Goal: Task Accomplishment & Management: Use online tool/utility

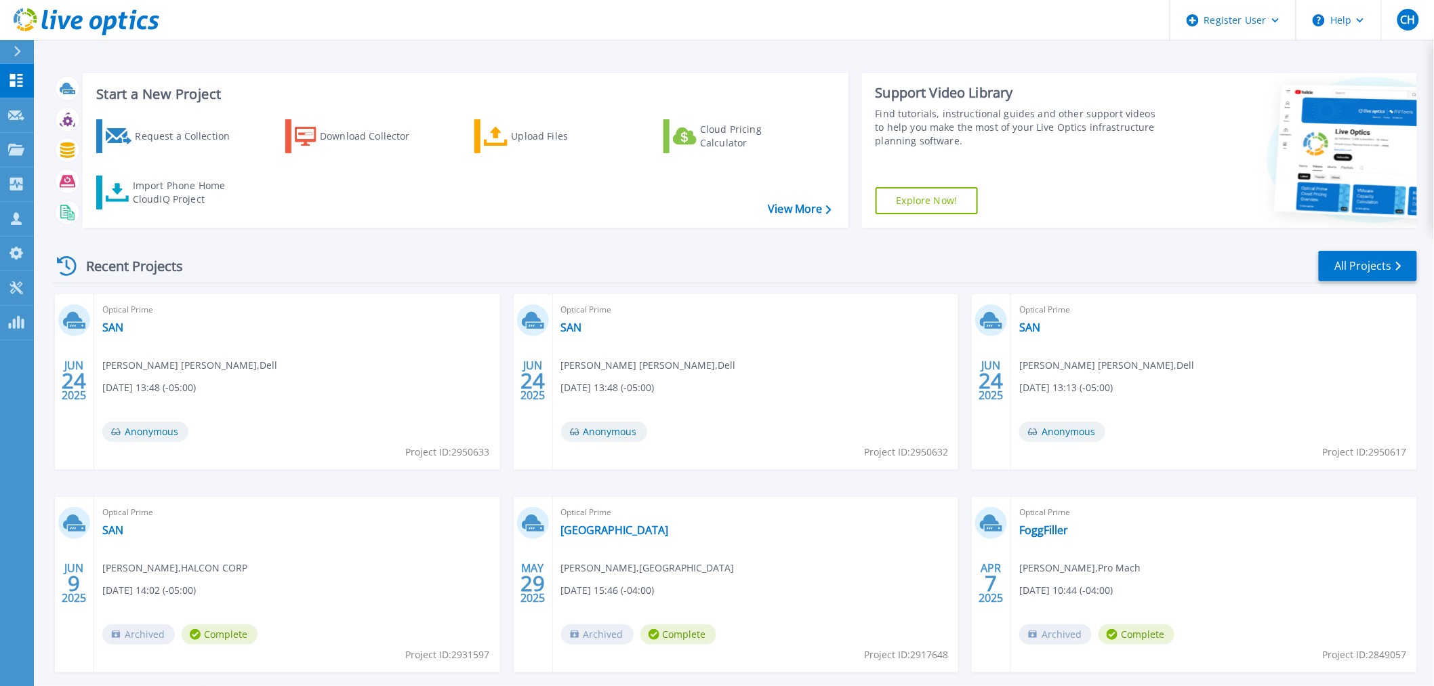
click at [384, 239] on div "Recent Projects All Projects JUN 24 2025 Optical Prime SAN Connor Hileman , Del…" at bounding box center [734, 475] width 1365 height 472
click at [18, 294] on icon at bounding box center [16, 287] width 16 height 13
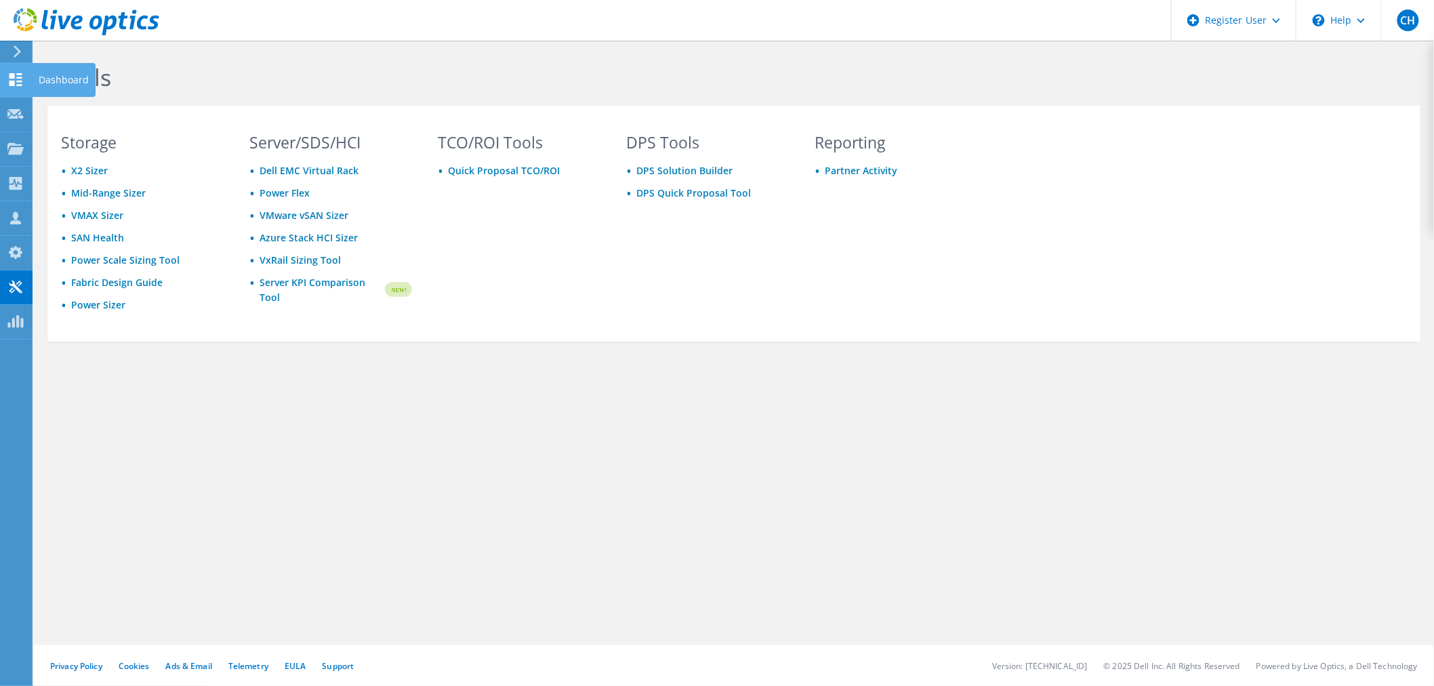
click at [19, 78] on icon at bounding box center [15, 79] width 16 height 13
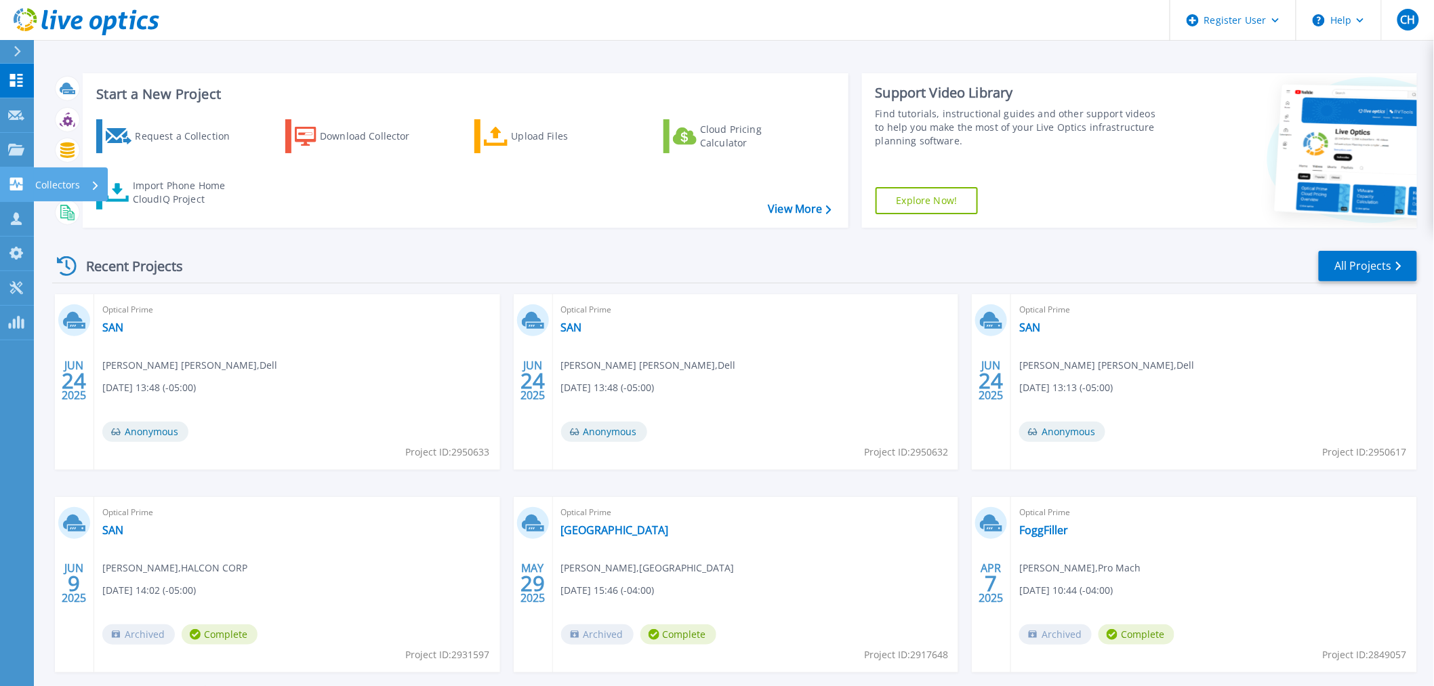
click at [3, 184] on link "Collectors Collectors" at bounding box center [17, 184] width 34 height 35
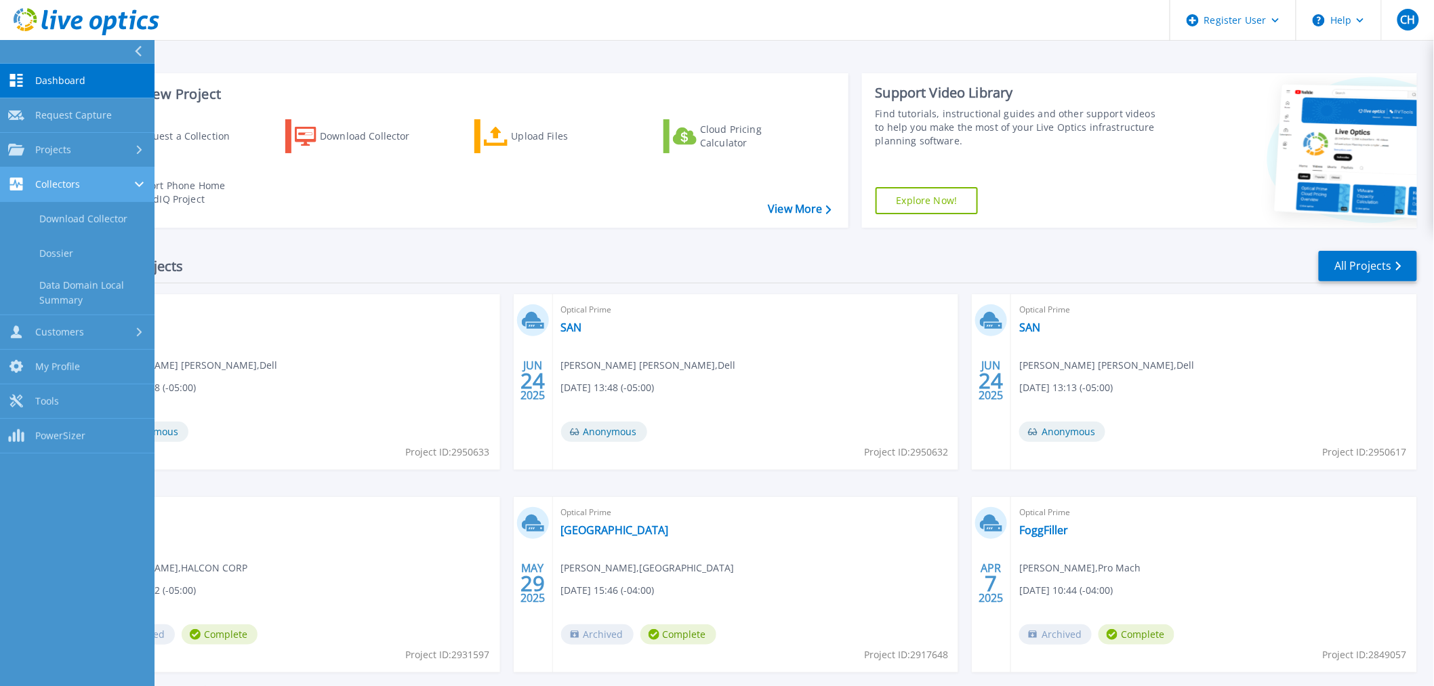
click at [41, 178] on div "Collectors" at bounding box center [44, 184] width 72 height 13
click at [94, 292] on link "Data Domain Local Summary" at bounding box center [77, 292] width 155 height 43
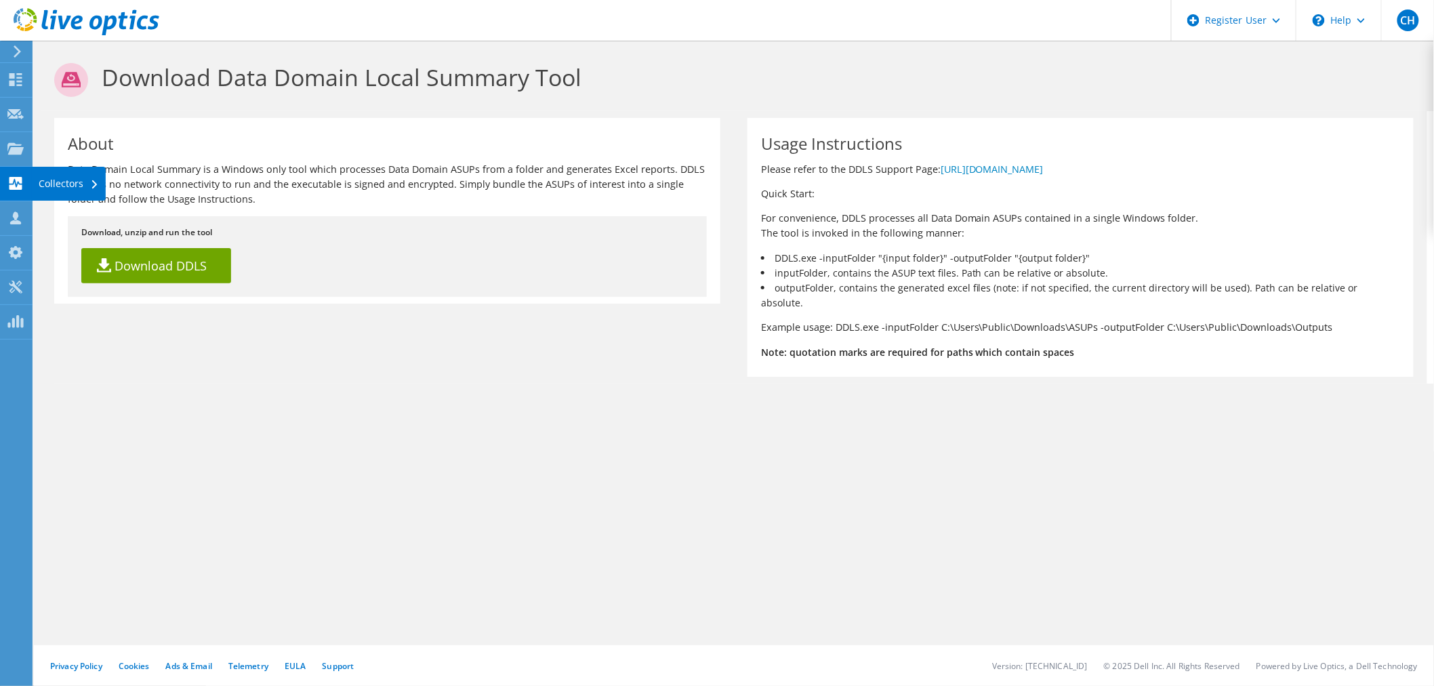
click at [32, 183] on div "Collectors" at bounding box center [69, 184] width 74 height 34
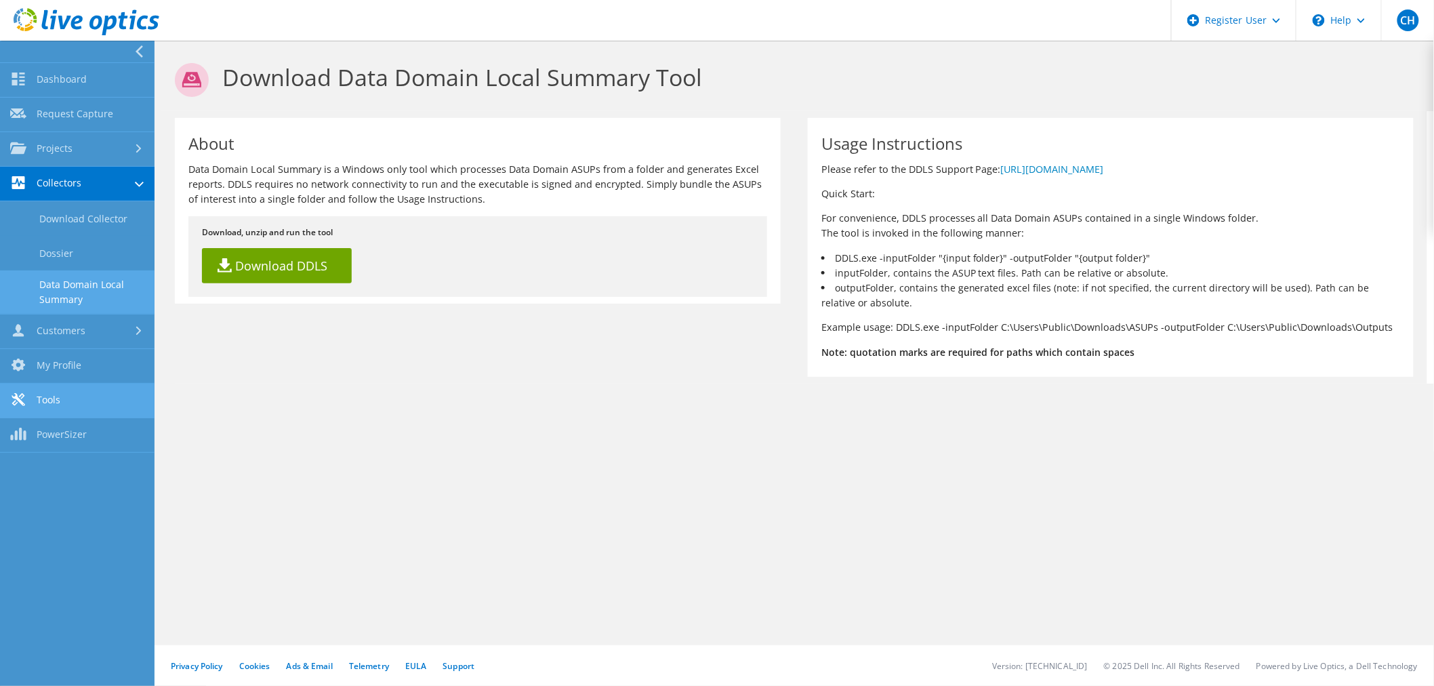
click at [77, 399] on link "Tools" at bounding box center [77, 401] width 155 height 35
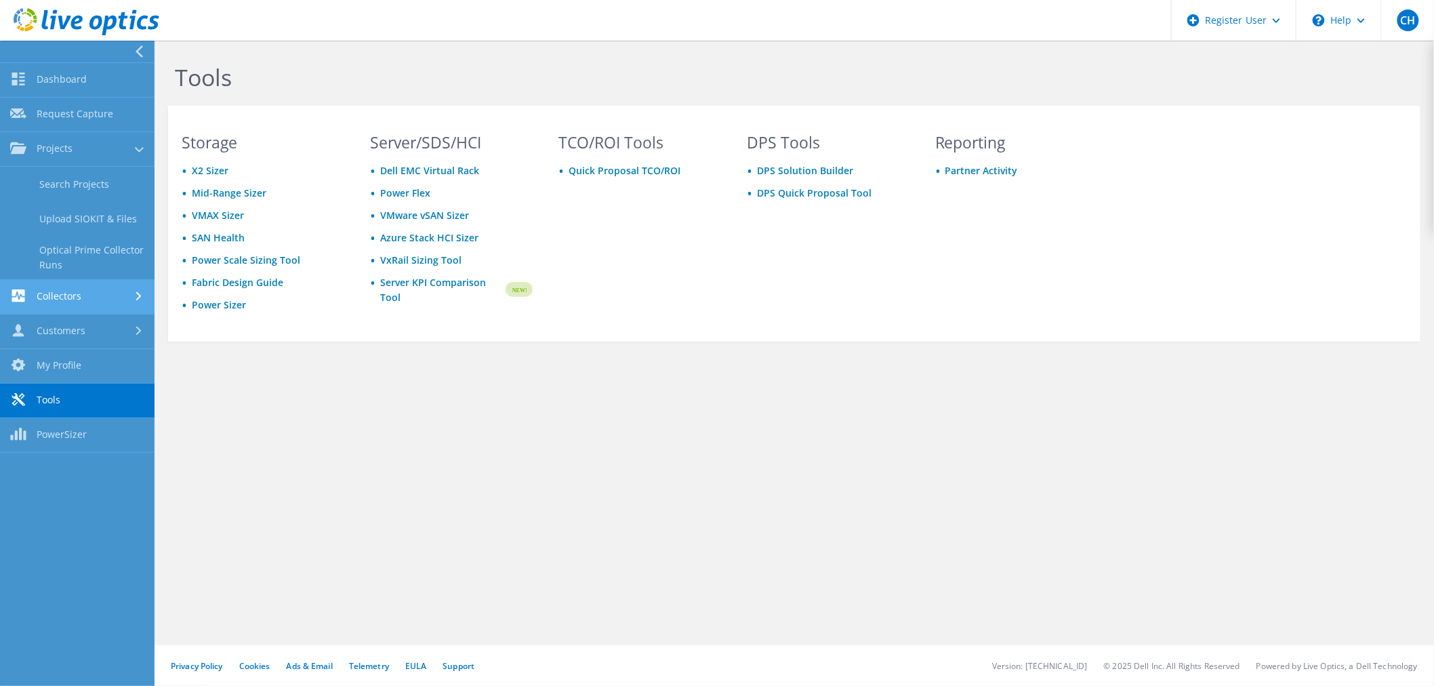
click at [63, 290] on link "Collectors" at bounding box center [77, 297] width 155 height 35
click at [77, 243] on link "Dossier" at bounding box center [77, 253] width 155 height 35
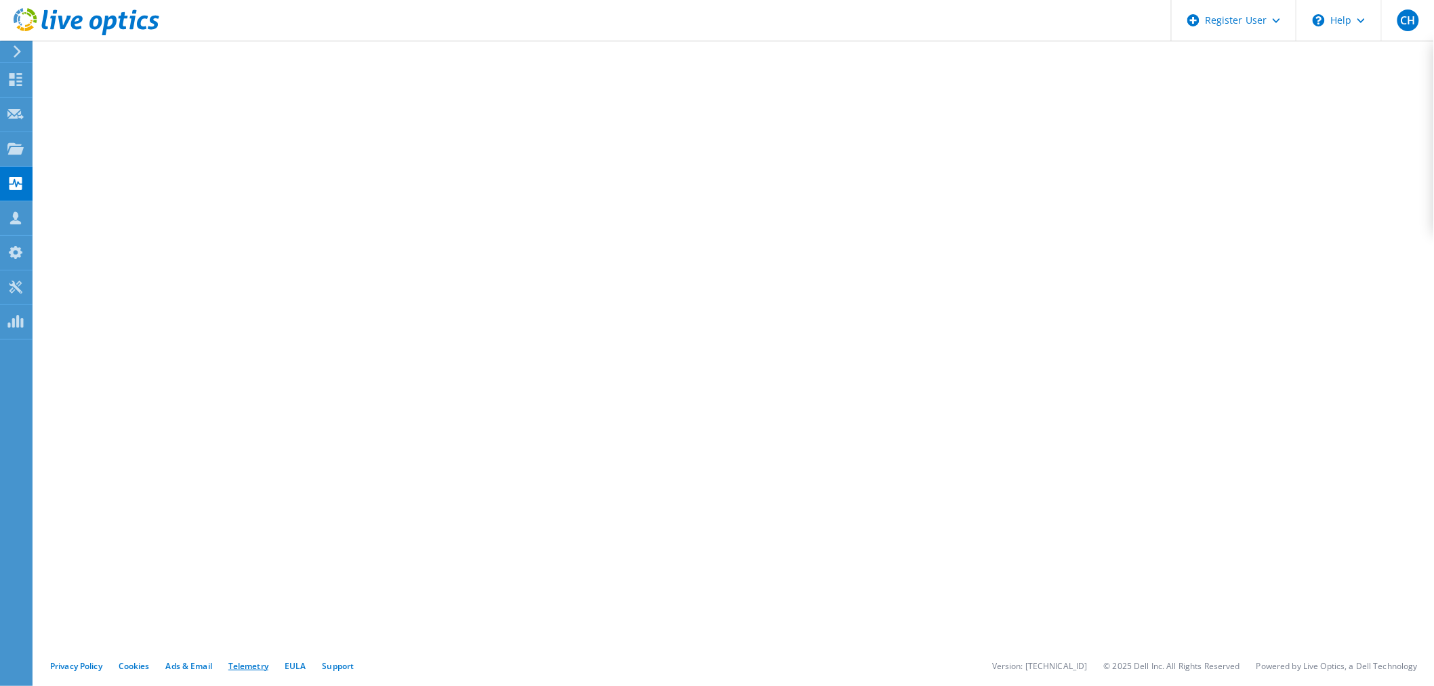
click at [265, 670] on link "Telemetry" at bounding box center [248, 666] width 40 height 12
click at [1314, 22] on div "\n Help" at bounding box center [1338, 20] width 85 height 41
click at [1283, 22] on div "Register User" at bounding box center [1233, 20] width 125 height 41
click at [22, 220] on icon at bounding box center [15, 217] width 16 height 13
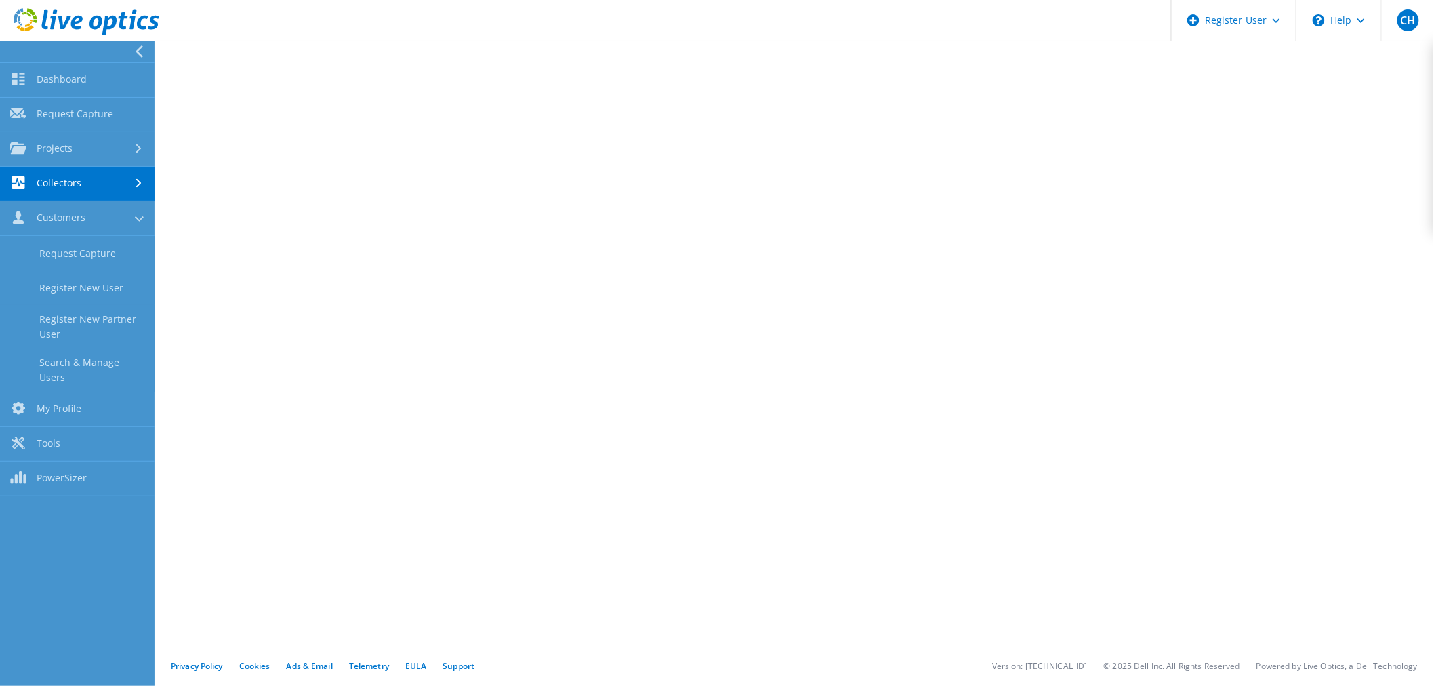
click at [122, 193] on link "Collectors" at bounding box center [77, 184] width 155 height 35
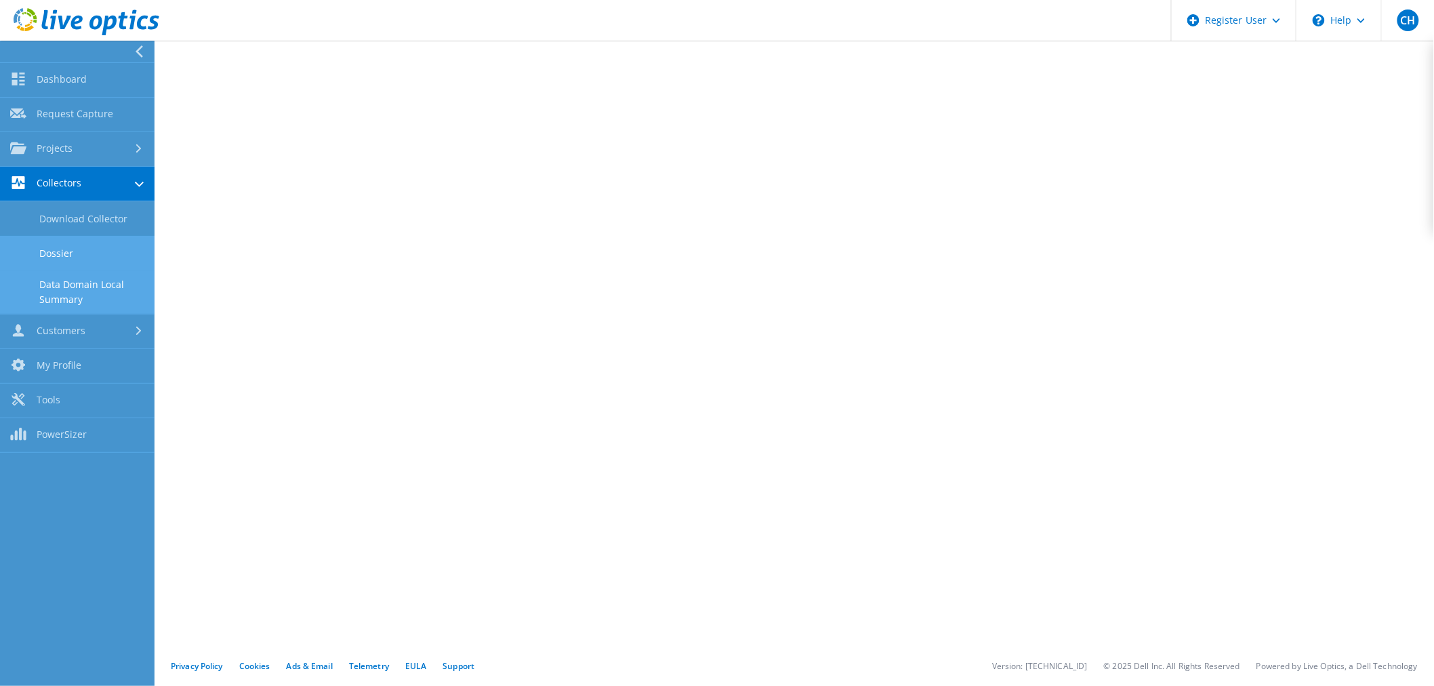
click at [98, 287] on link "Data Domain Local Summary" at bounding box center [77, 291] width 155 height 43
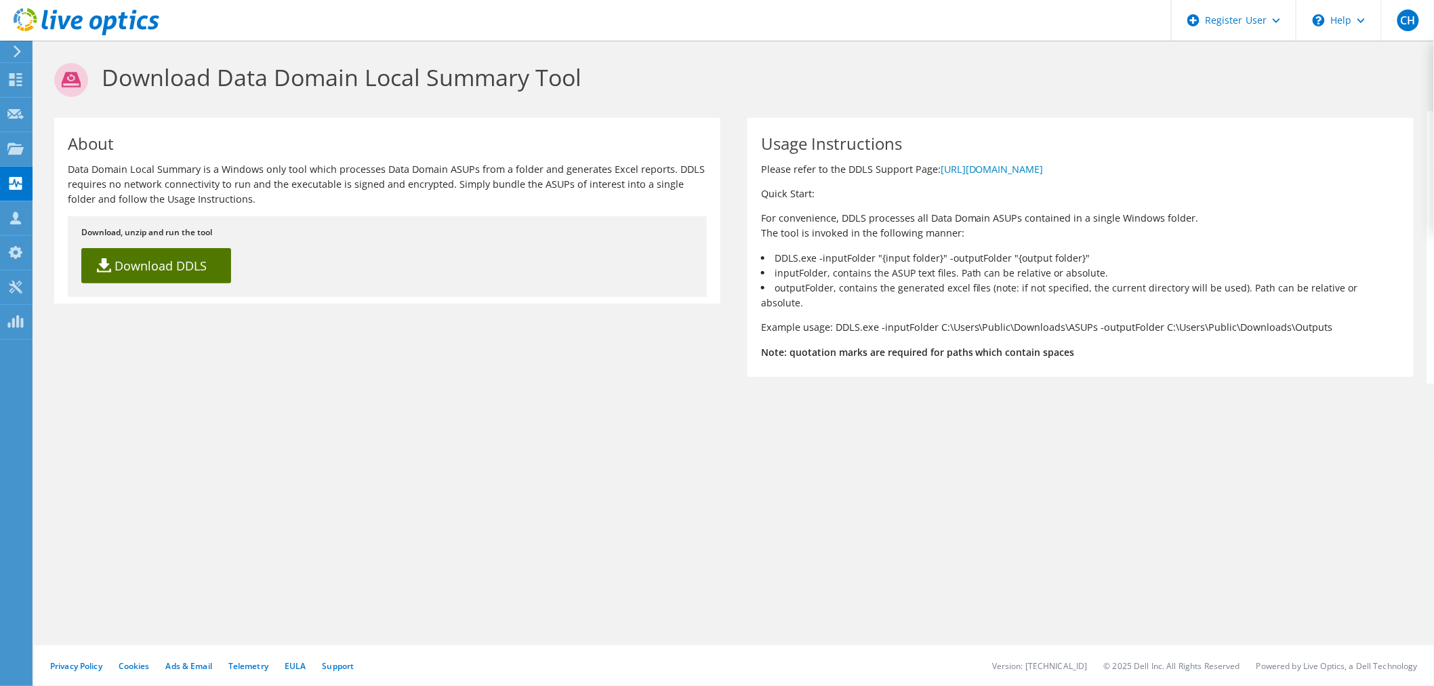
click at [141, 268] on link "Download DDLS" at bounding box center [156, 265] width 150 height 35
drag, startPoint x: 28, startPoint y: 174, endPoint x: 36, endPoint y: 173, distance: 7.6
click at [36, 173] on div "Collectors" at bounding box center [69, 184] width 74 height 34
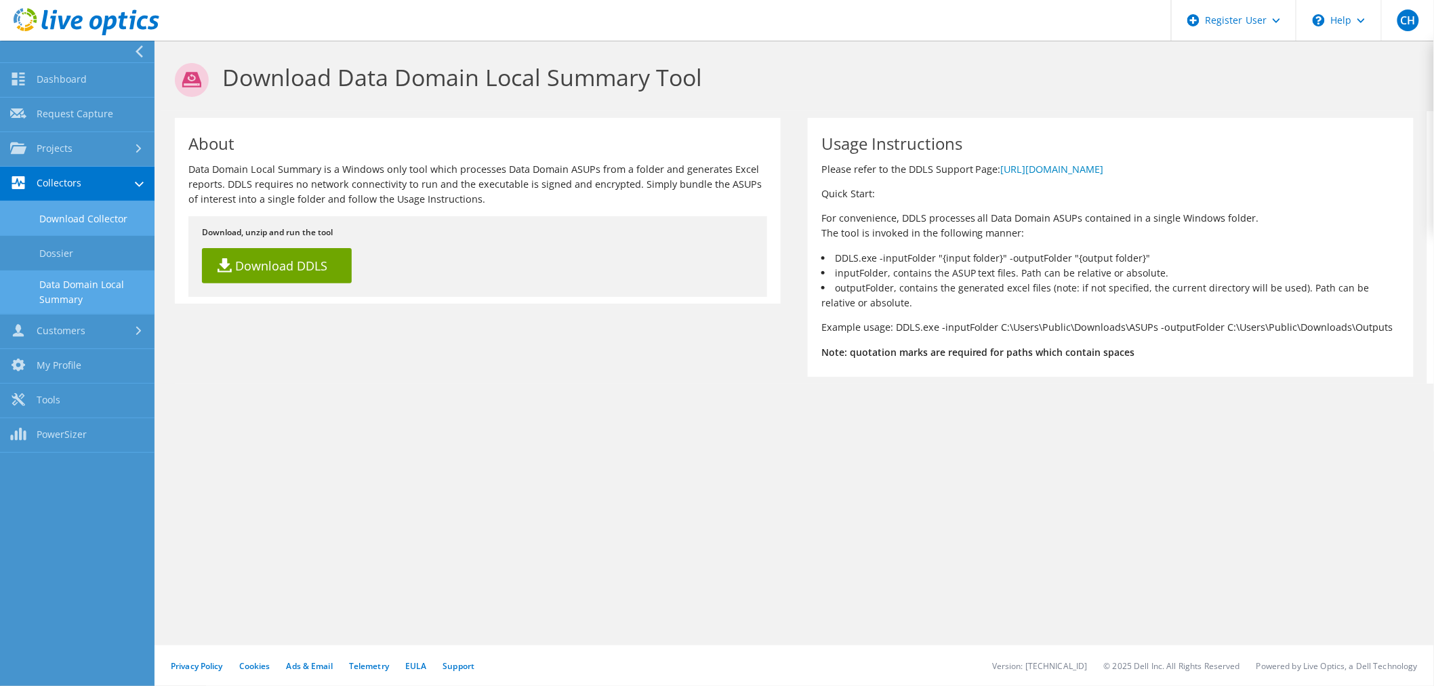
click at [73, 220] on link "Download Collector" at bounding box center [77, 218] width 155 height 35
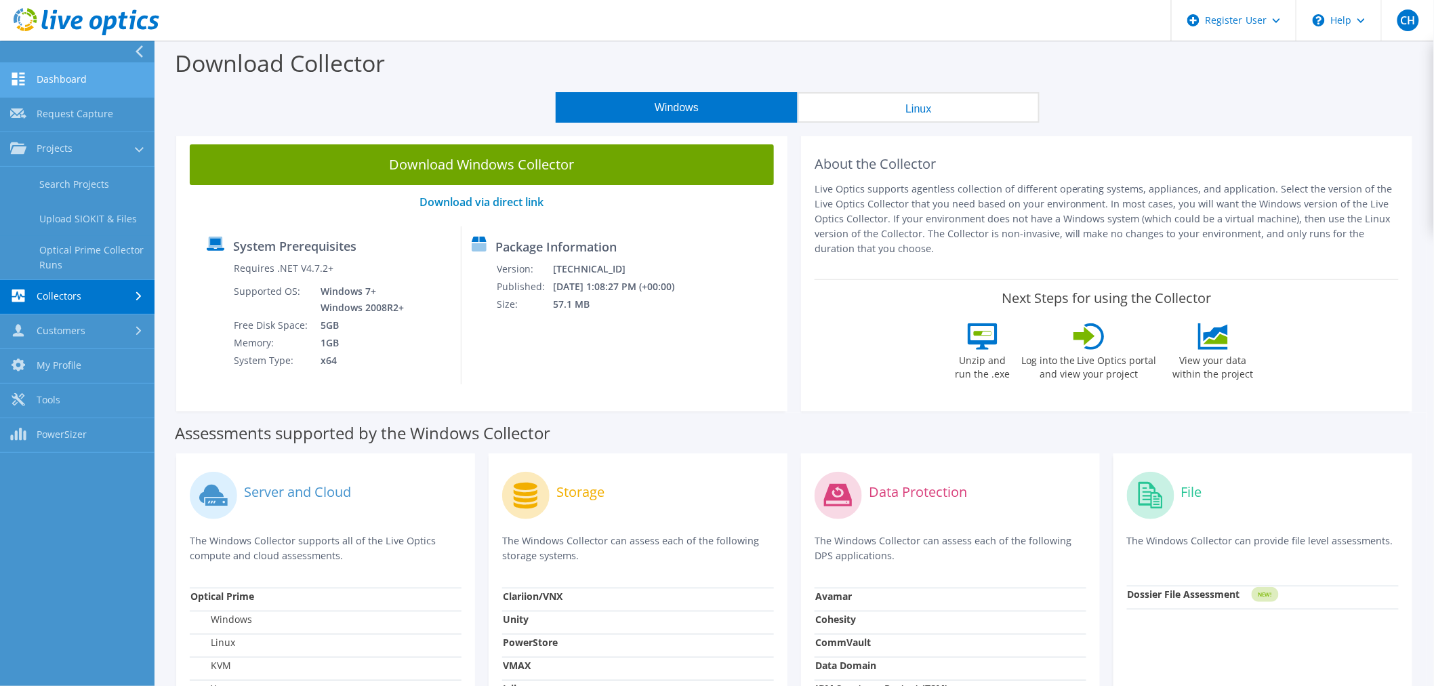
click at [93, 87] on link "Dashboard" at bounding box center [77, 80] width 155 height 35
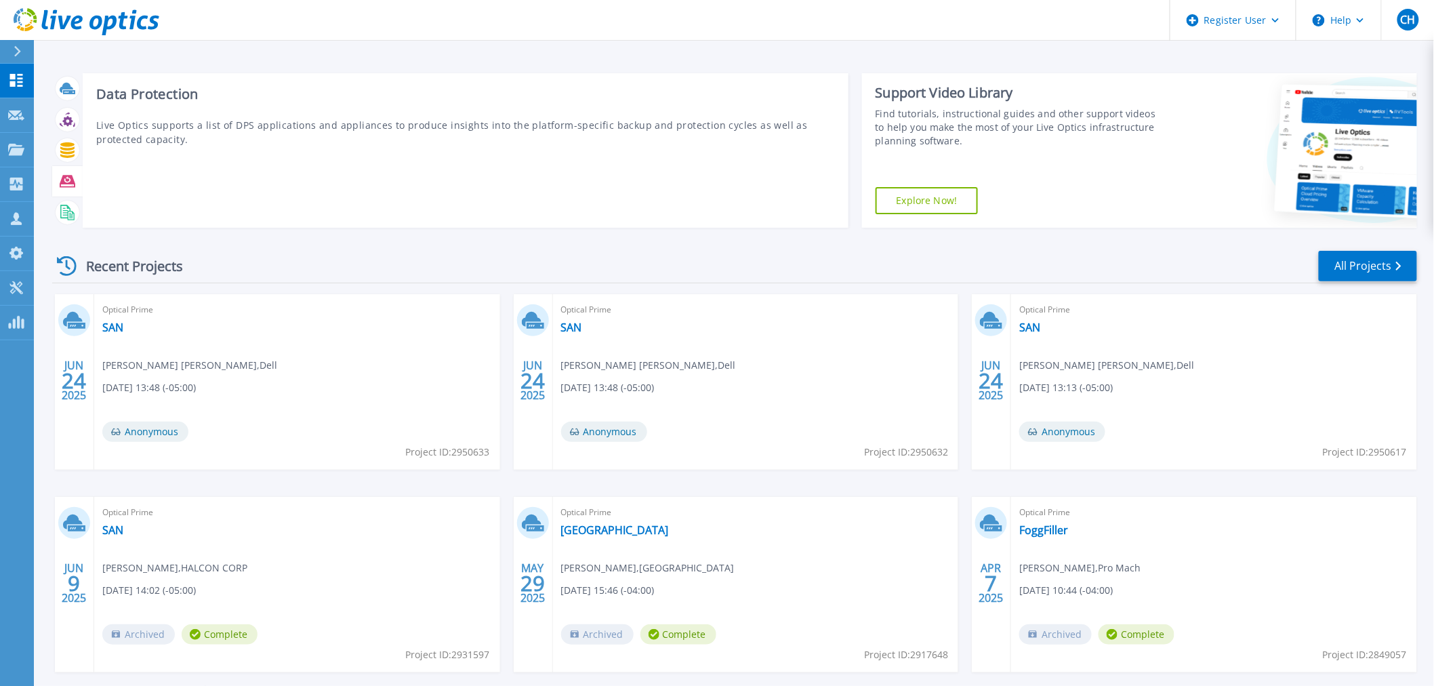
click at [66, 176] on icon at bounding box center [68, 181] width 16 height 12
click at [73, 174] on icon at bounding box center [68, 182] width 16 height 16
click at [70, 179] on icon at bounding box center [68, 181] width 16 height 12
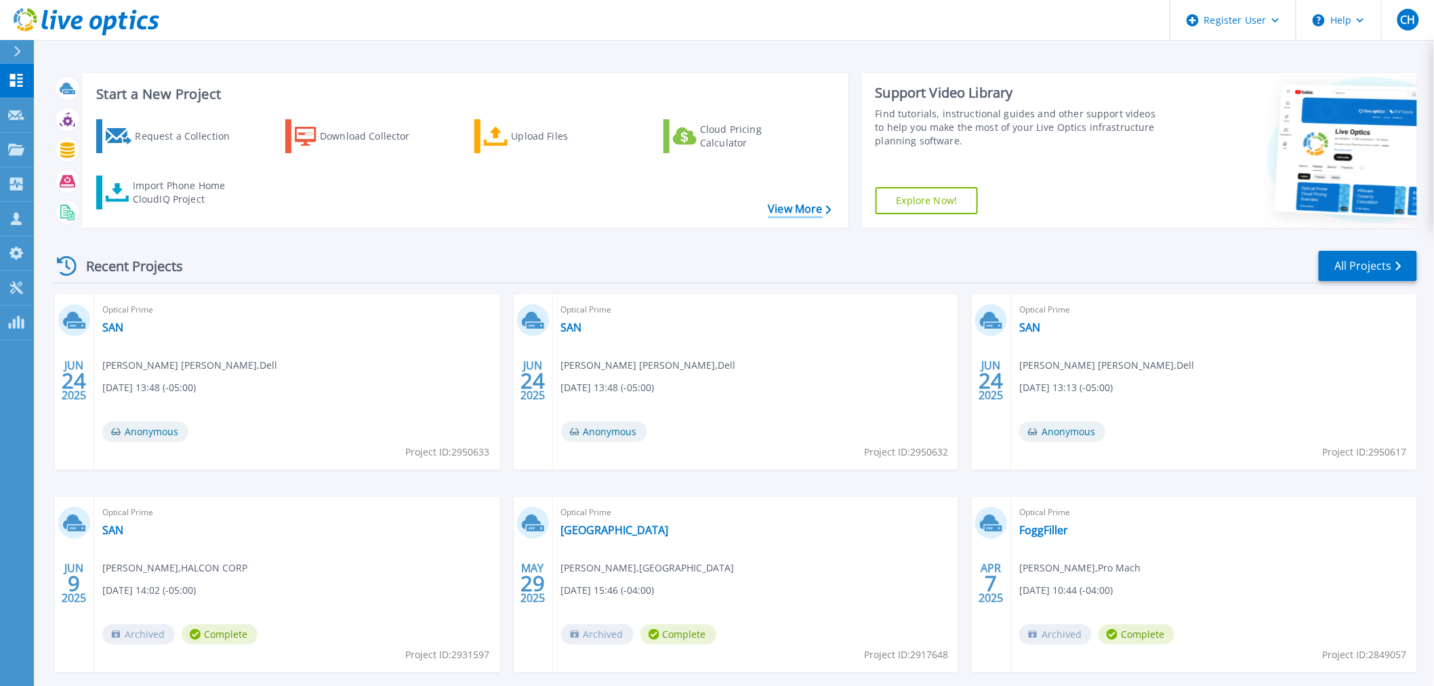
click at [798, 211] on link "View More" at bounding box center [799, 209] width 63 height 13
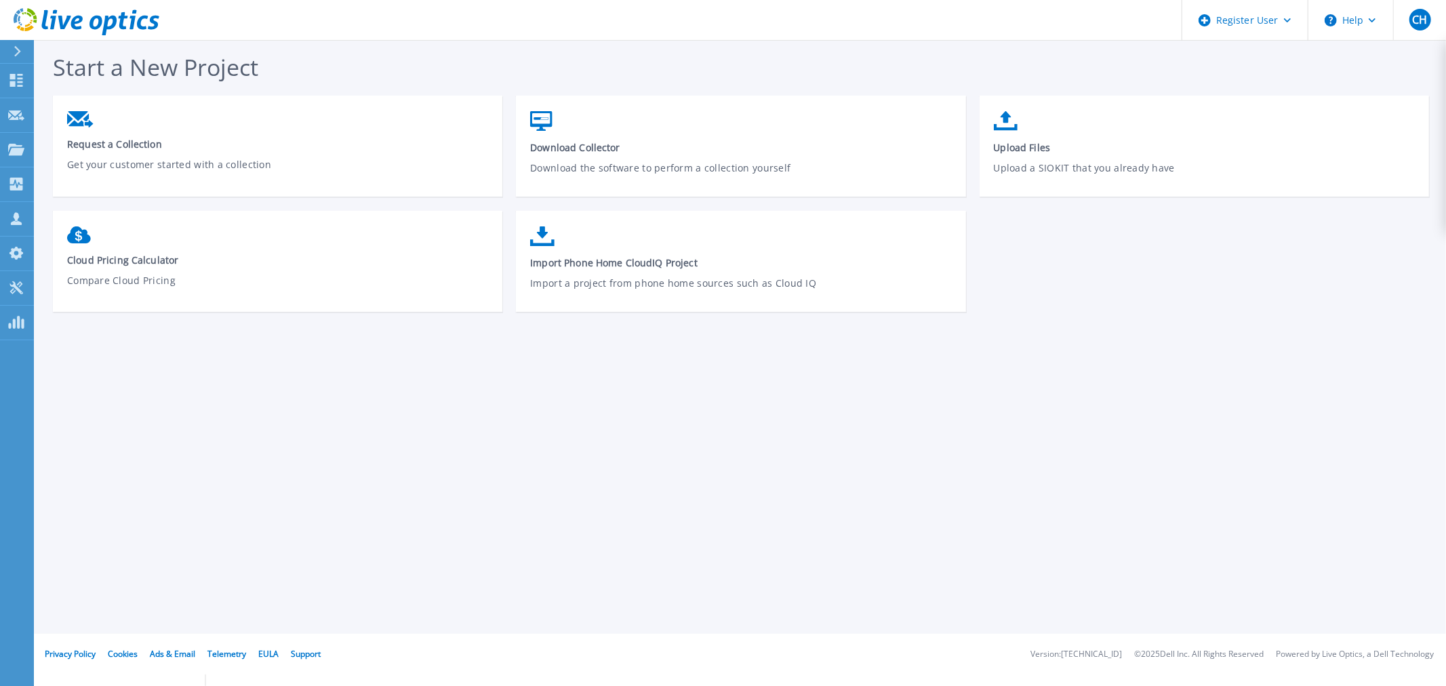
click at [809, 378] on div "Start a New Project Request a Collection Get your customer started with a colle…" at bounding box center [740, 317] width 1412 height 634
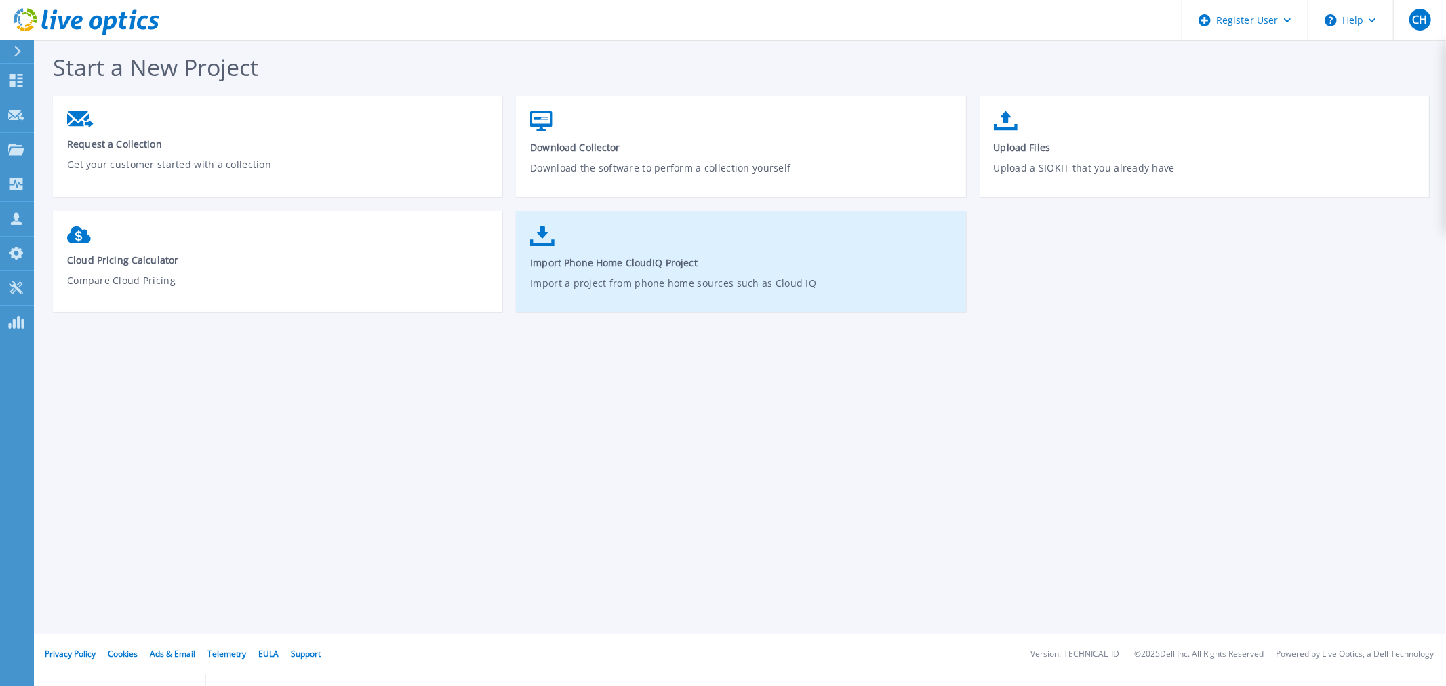
click at [740, 273] on link "Import Phone Home CloudIQ Project Import a project from phone home sources such…" at bounding box center [740, 268] width 449 height 97
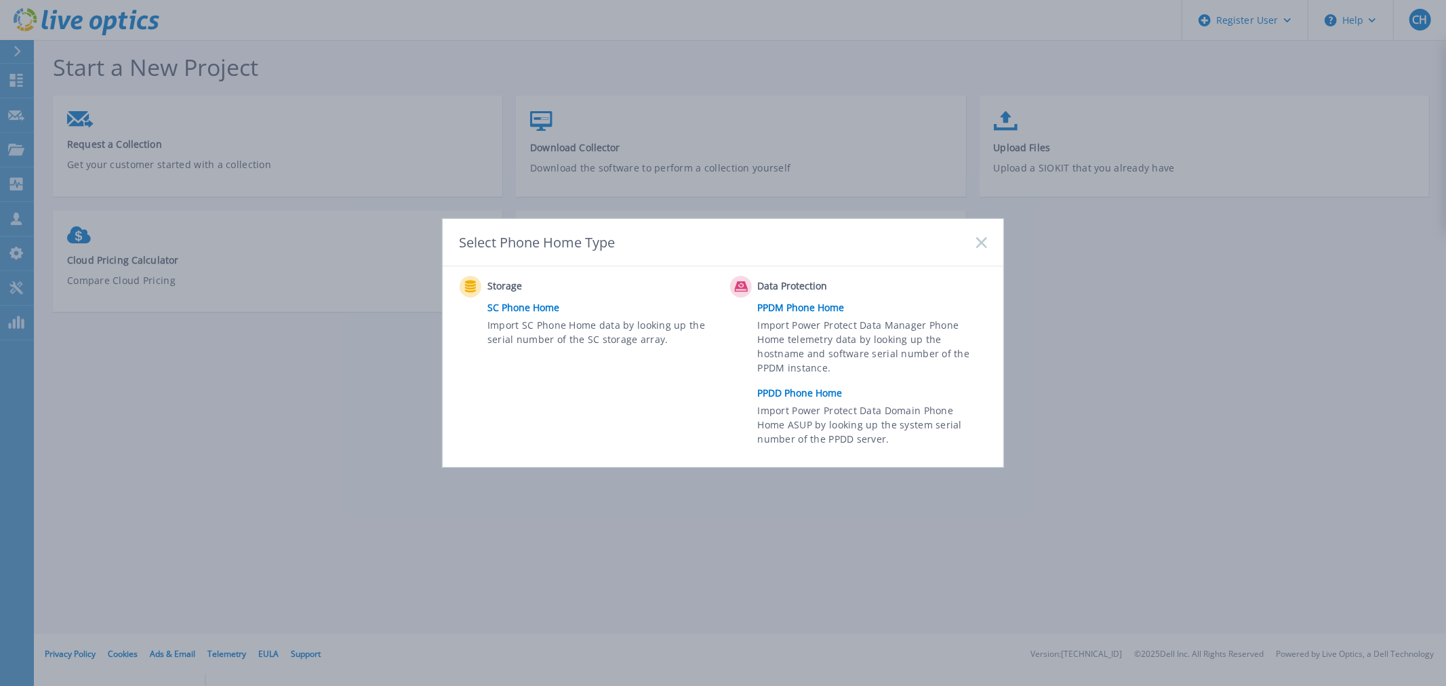
click at [782, 390] on link "PPDD Phone Home" at bounding box center [876, 393] width 236 height 20
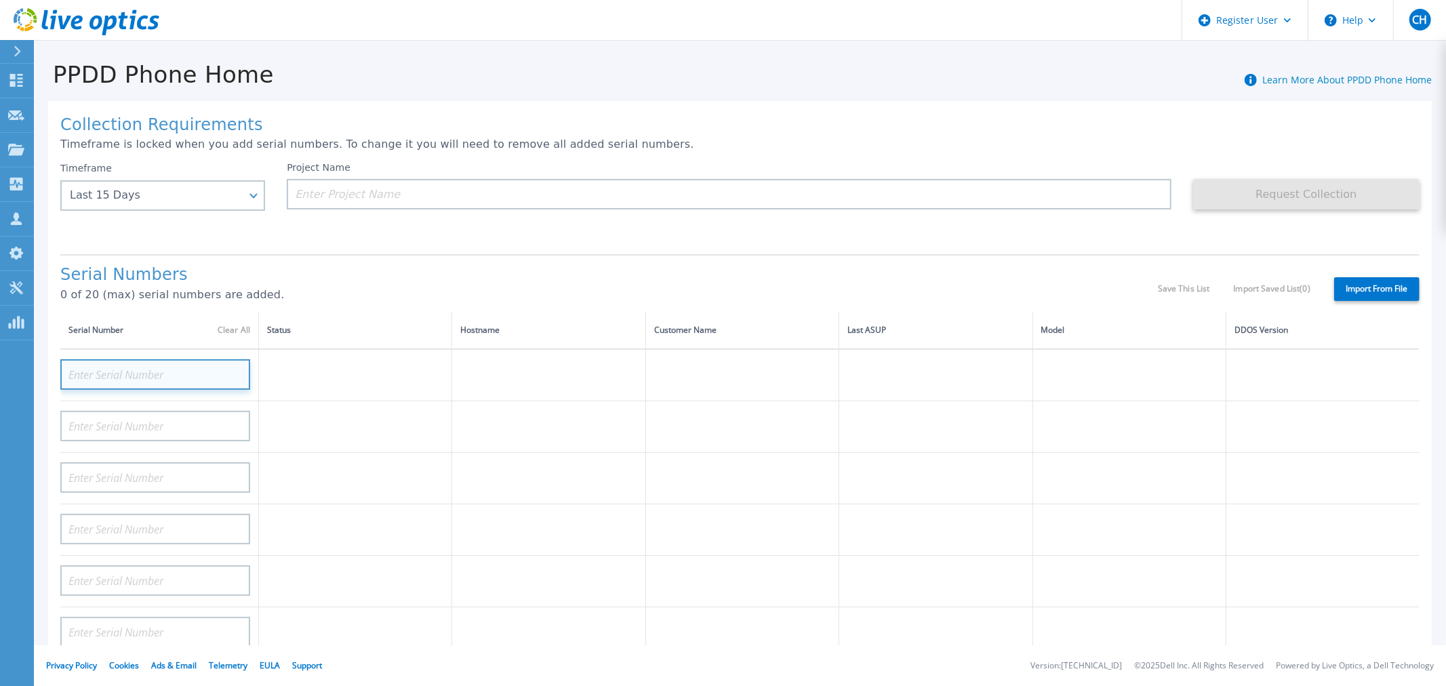
click at [180, 380] on input at bounding box center [155, 374] width 190 height 31
paste input "APM00200522166"
type input "APM00200522166"
click at [188, 448] on td at bounding box center [159, 427] width 199 height 52
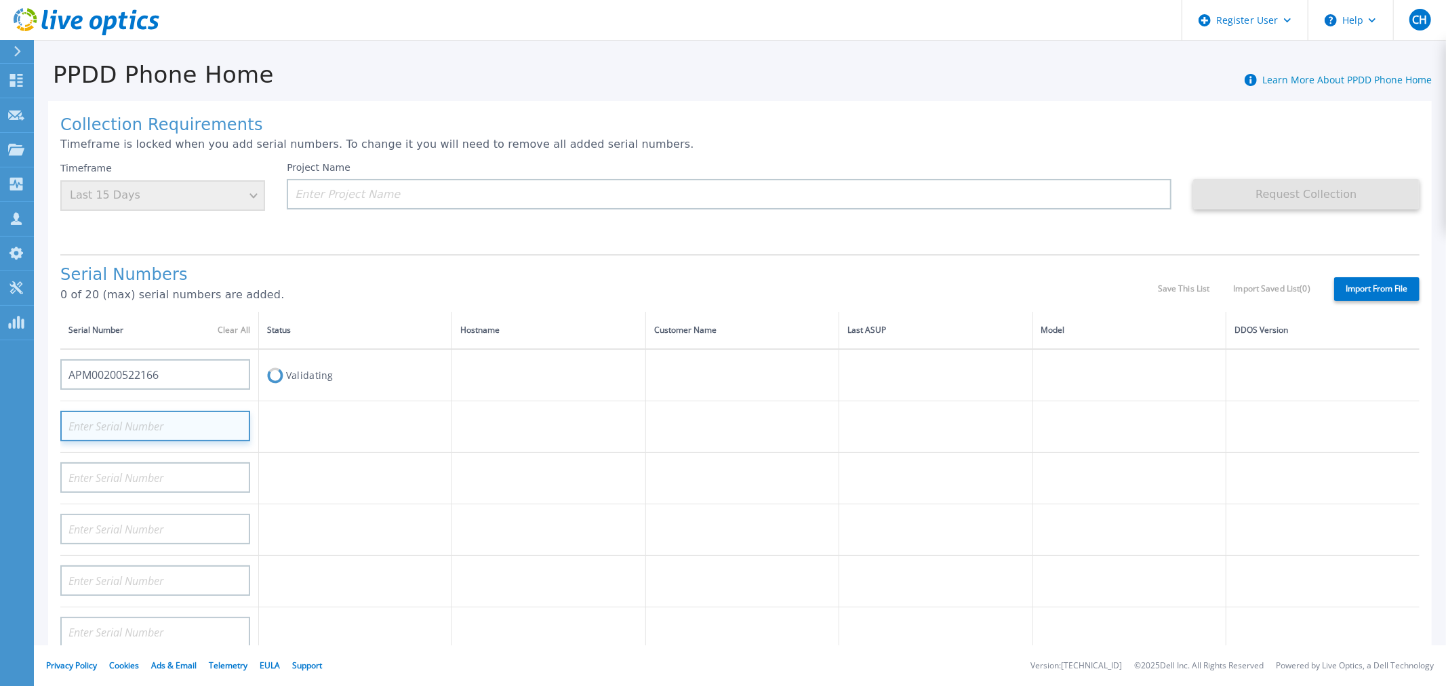
click at [184, 418] on input at bounding box center [155, 426] width 190 height 31
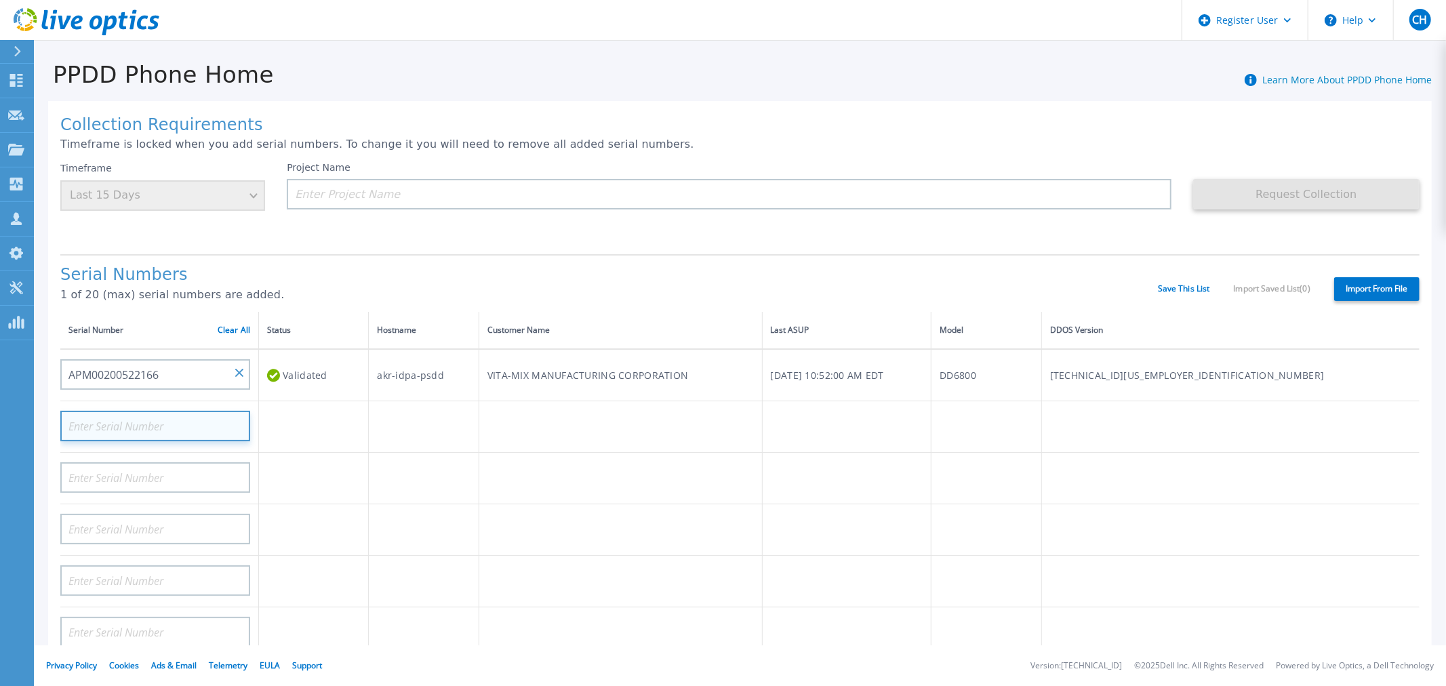
click at [180, 426] on input at bounding box center [155, 426] width 190 height 31
paste input "APM00162618631"
type input "APM00162618631"
click at [387, 443] on td at bounding box center [424, 427] width 110 height 52
paste input "APM00162618631"
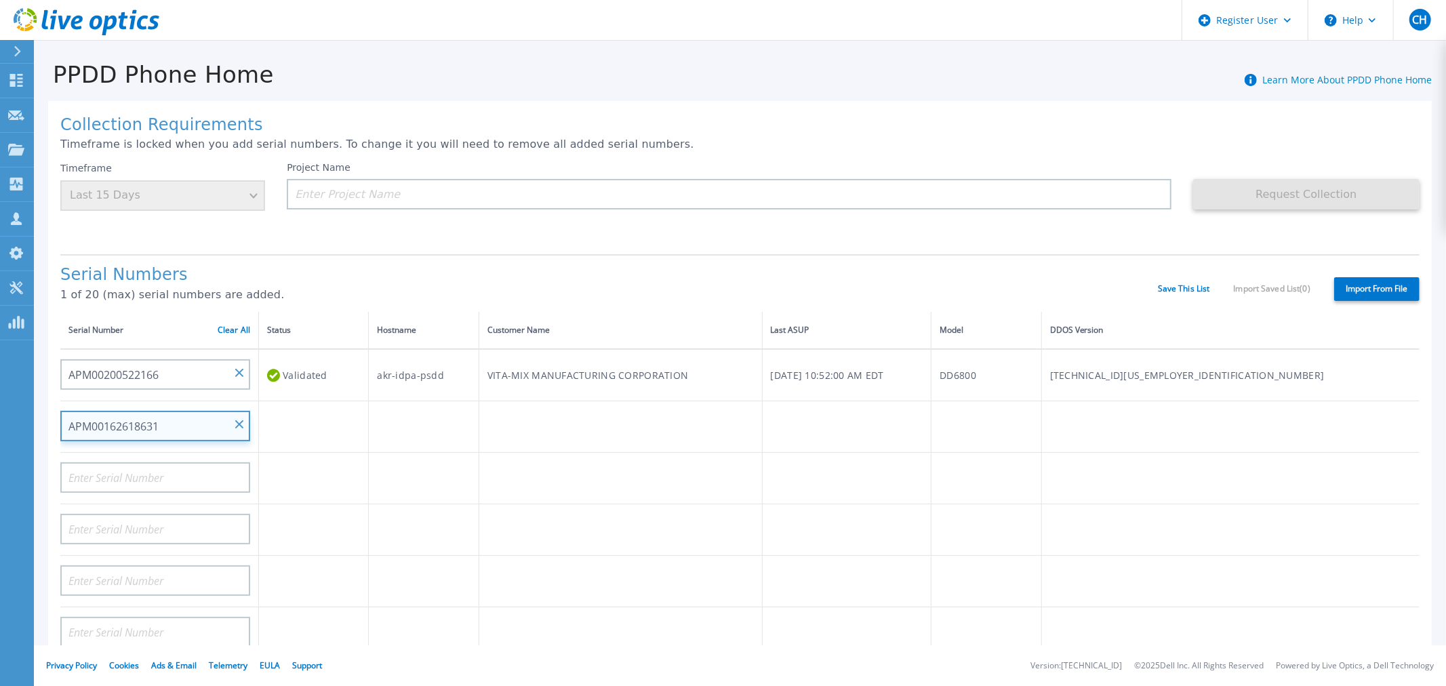
type input "APM00162618631"
click at [312, 464] on td at bounding box center [314, 479] width 110 height 52
click at [342, 374] on div "Validated" at bounding box center [313, 375] width 93 height 25
click at [192, 426] on input at bounding box center [155, 426] width 190 height 31
paste input "APM00162618631"
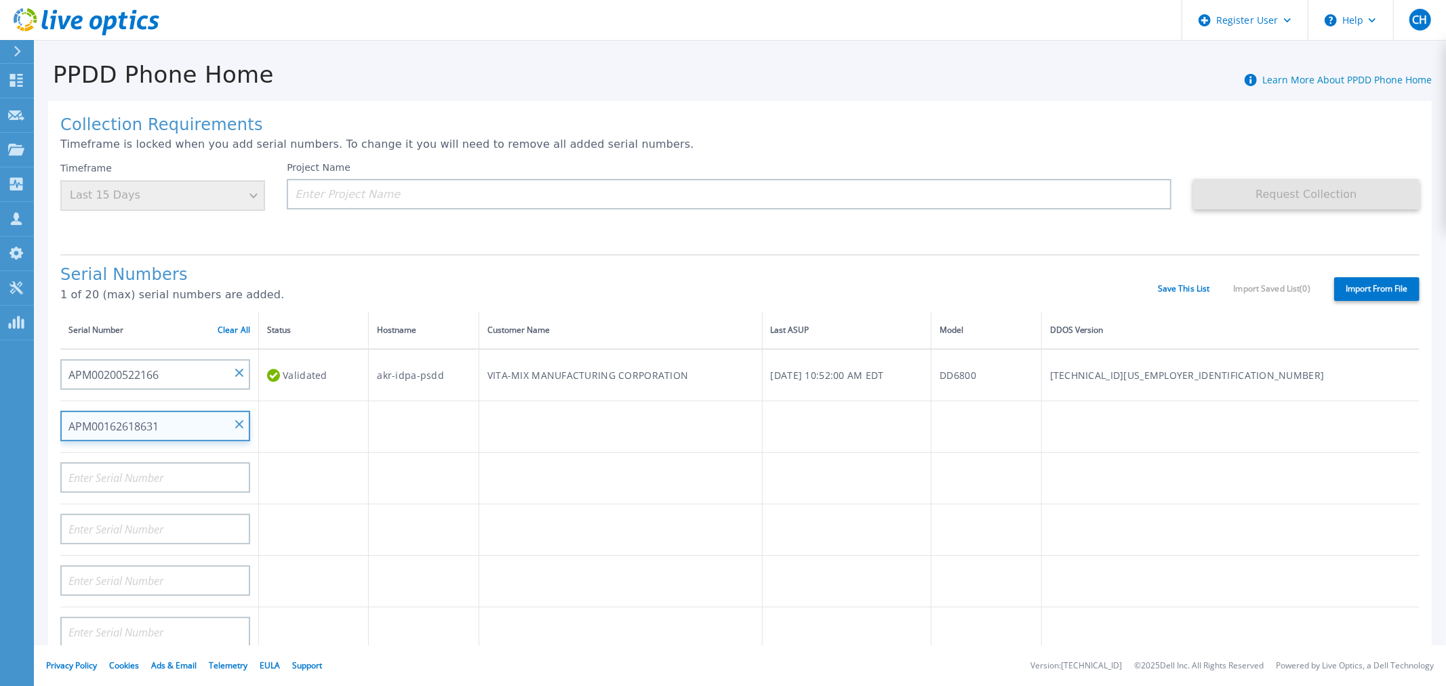
click at [62, 426] on input "APM00162618631" at bounding box center [155, 426] width 190 height 31
type input "APM00162618631"
click at [369, 464] on td at bounding box center [314, 479] width 110 height 52
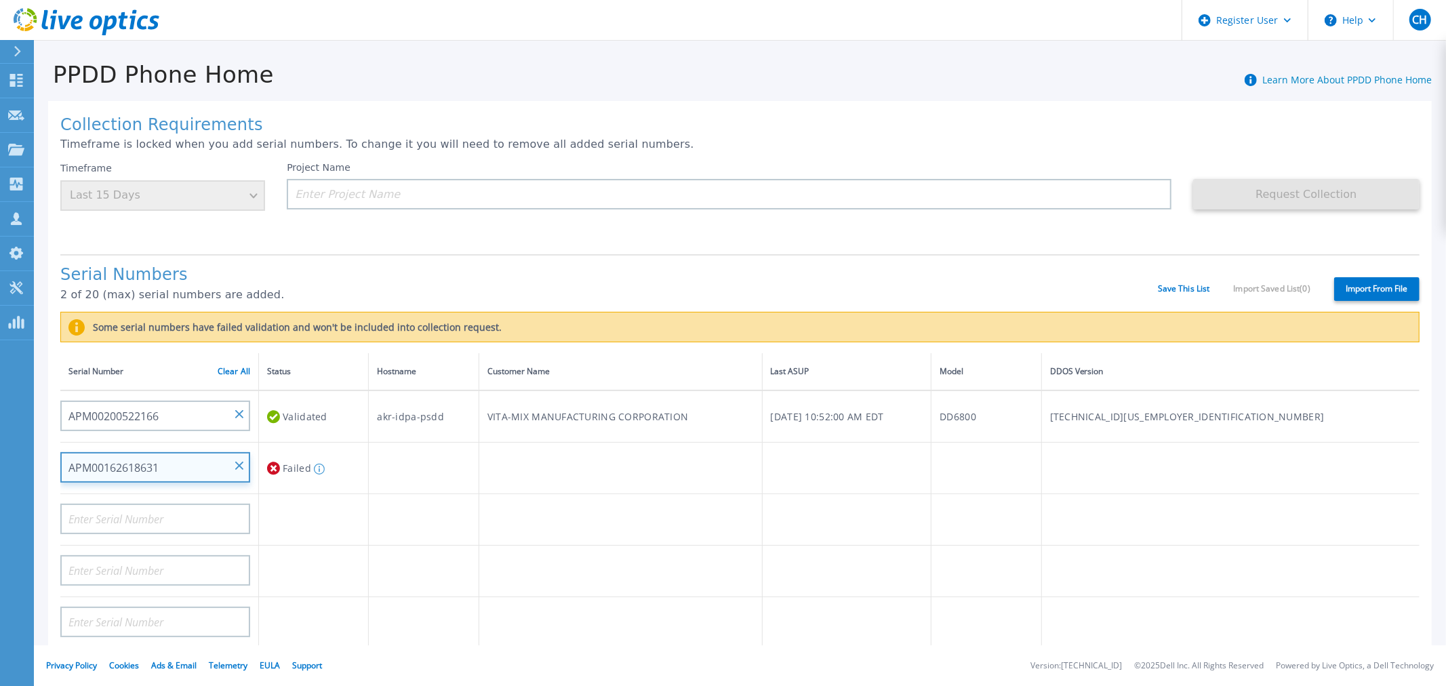
click at [235, 458] on input "APM00162618631" at bounding box center [155, 467] width 190 height 31
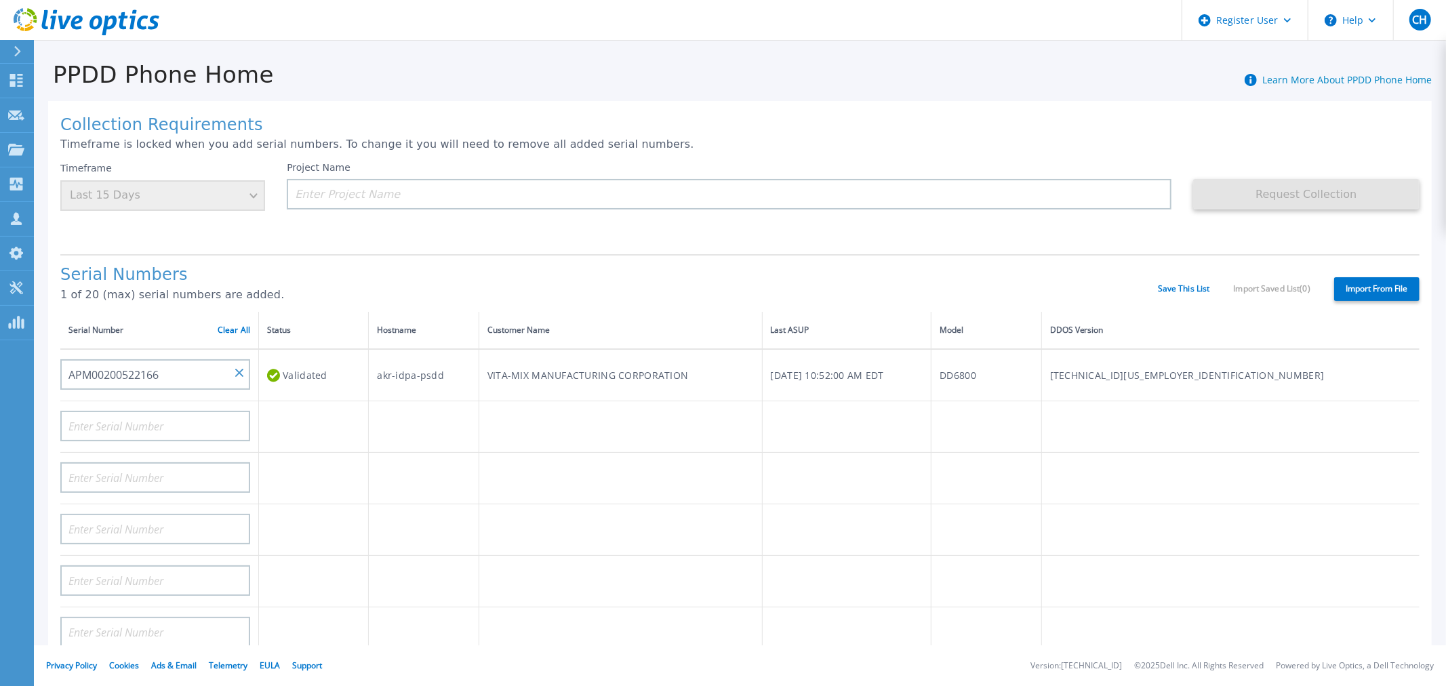
click at [1356, 280] on label "Import From File" at bounding box center [1376, 289] width 85 height 24
click at [0, 0] on input "Import From File" at bounding box center [0, 0] width 0 height 0
click at [1158, 286] on link "Save This List" at bounding box center [1184, 288] width 52 height 9
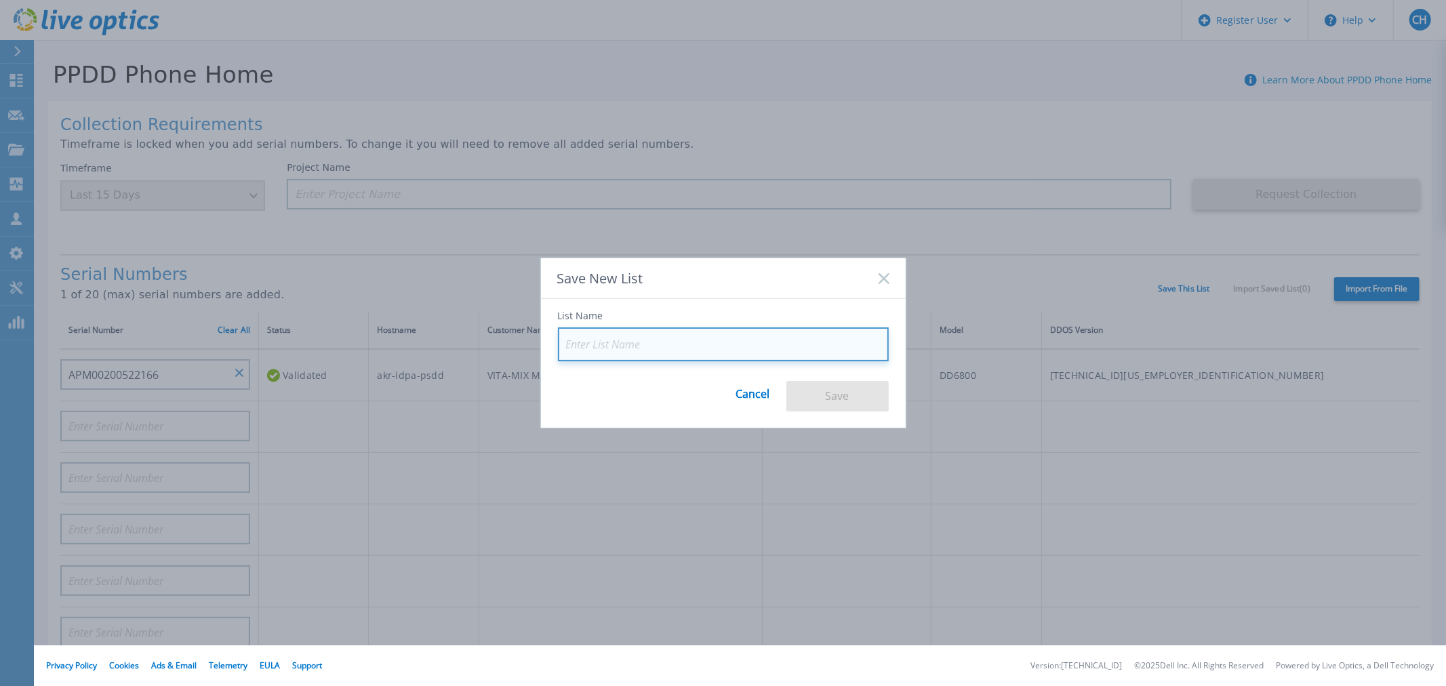
click at [784, 340] on input at bounding box center [723, 344] width 331 height 34
paste input "APM00200522166"
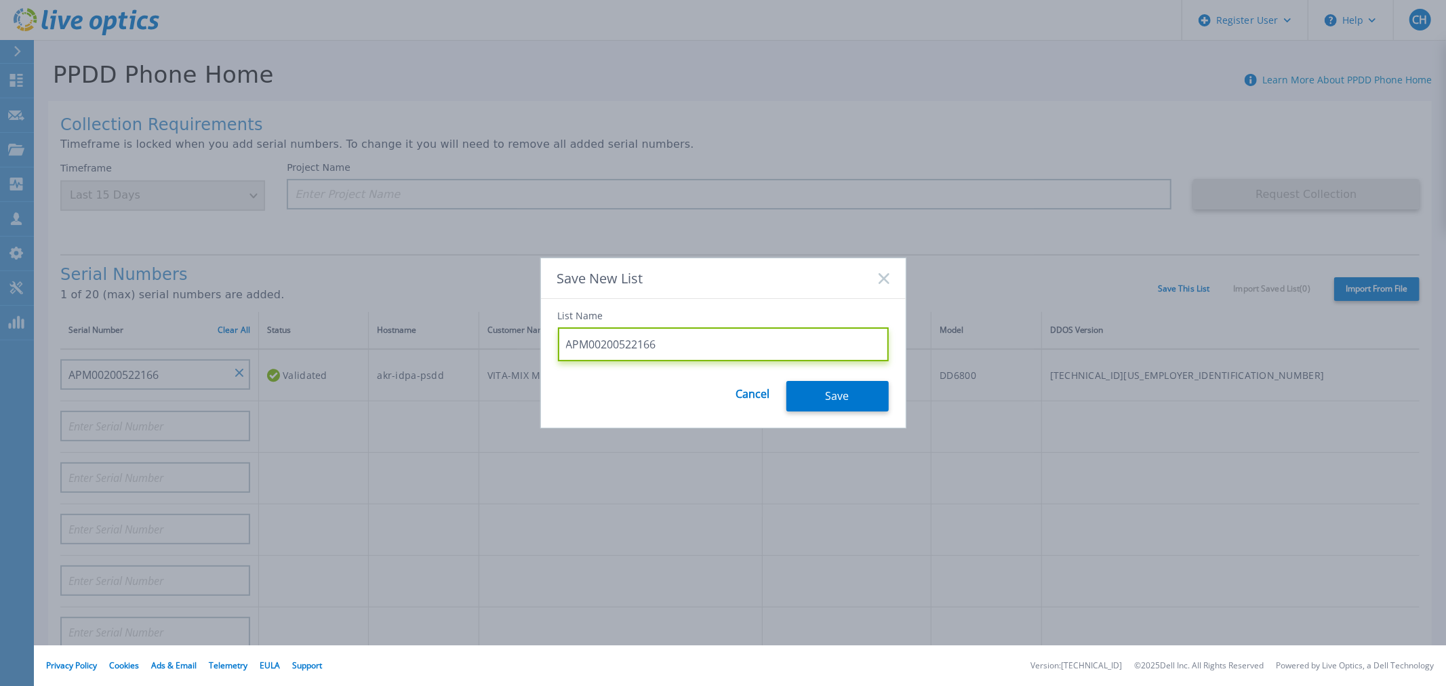
click at [571, 348] on input "APM00200522166" at bounding box center [723, 344] width 331 height 34
click at [566, 348] on input "APM00200522166" at bounding box center [723, 344] width 331 height 34
type input "Vitamix DD6800 APM00200522166"
click at [801, 388] on button "Save" at bounding box center [837, 396] width 102 height 31
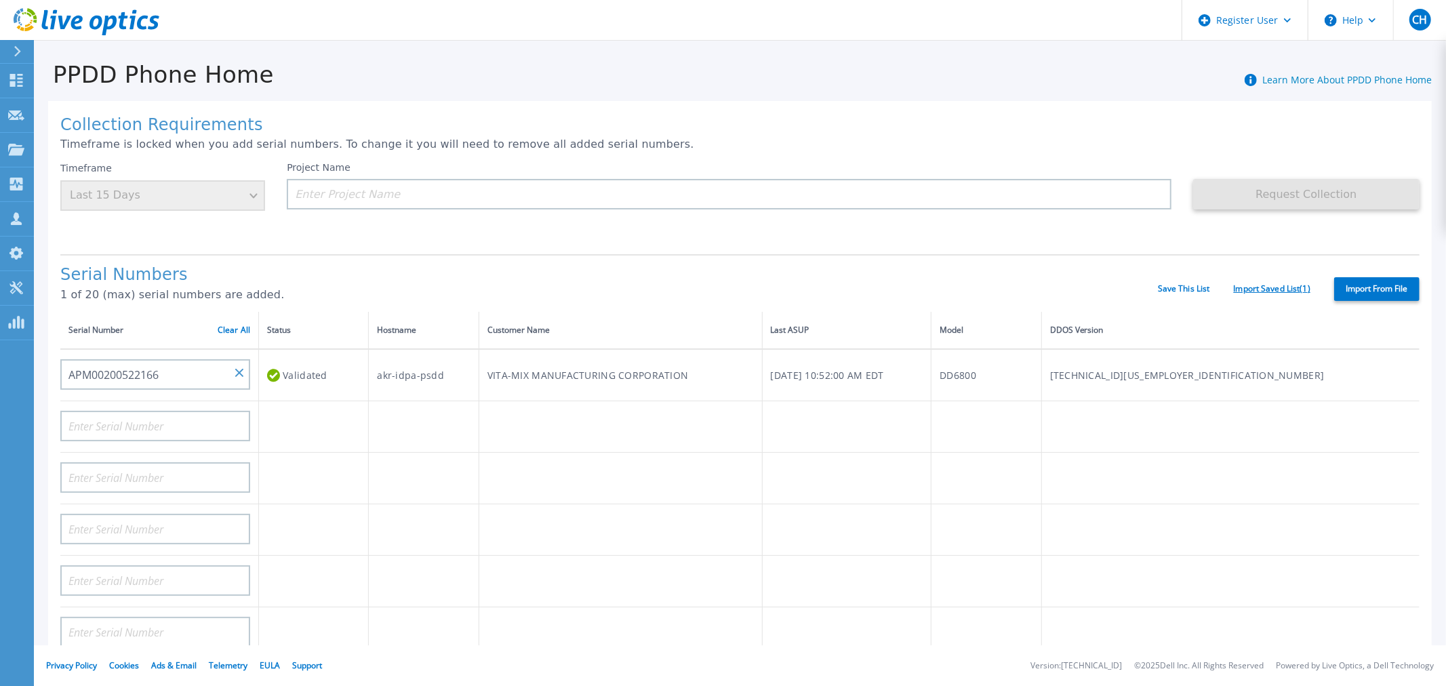
click at [1271, 284] on link "Import Saved List ( 1 )" at bounding box center [1272, 288] width 77 height 9
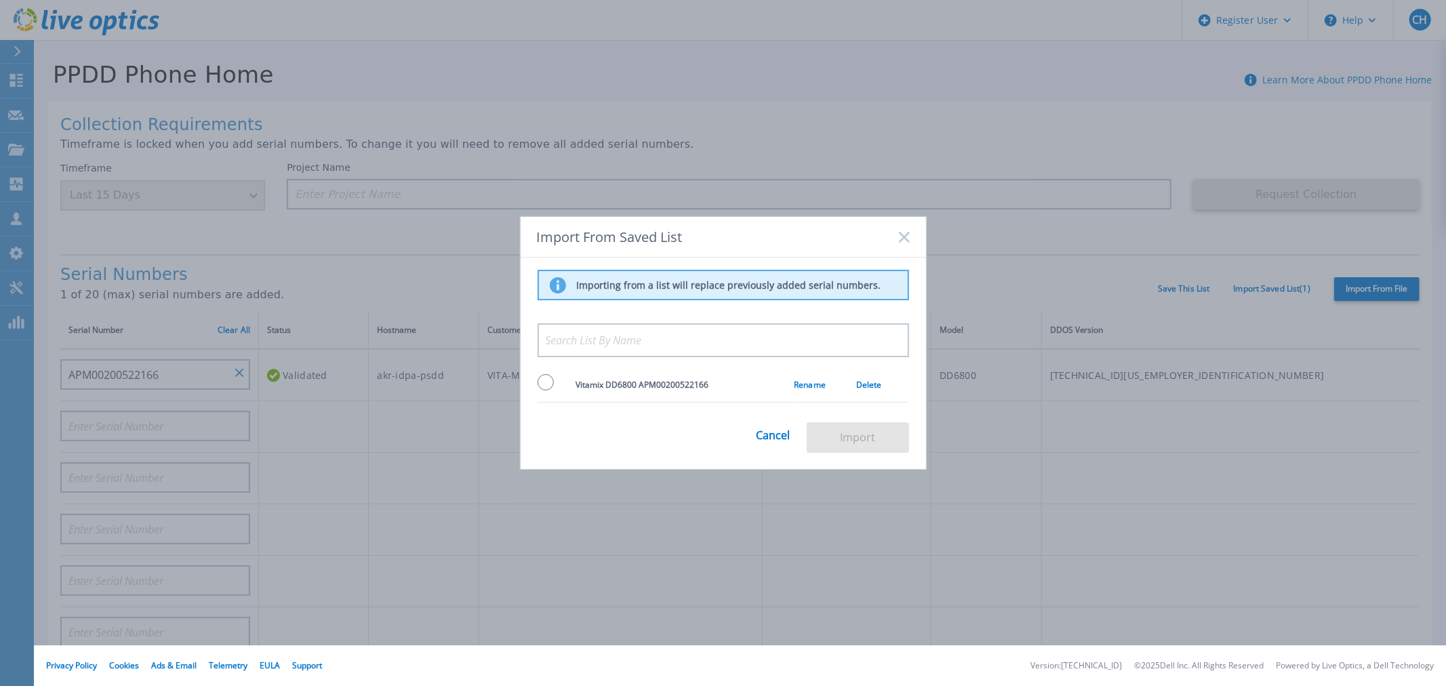
click at [655, 390] on td "Vitamix DD6800 APM00200522166" at bounding box center [685, 384] width 218 height 35
click at [641, 382] on span "Vitamix DD6800 APM00200522166" at bounding box center [642, 385] width 133 height 12
click at [587, 384] on span "Vitamix DD6800 APM00200522166" at bounding box center [642, 385] width 133 height 12
click at [547, 376] on input "radio" at bounding box center [546, 382] width 16 height 16
radio input "true"
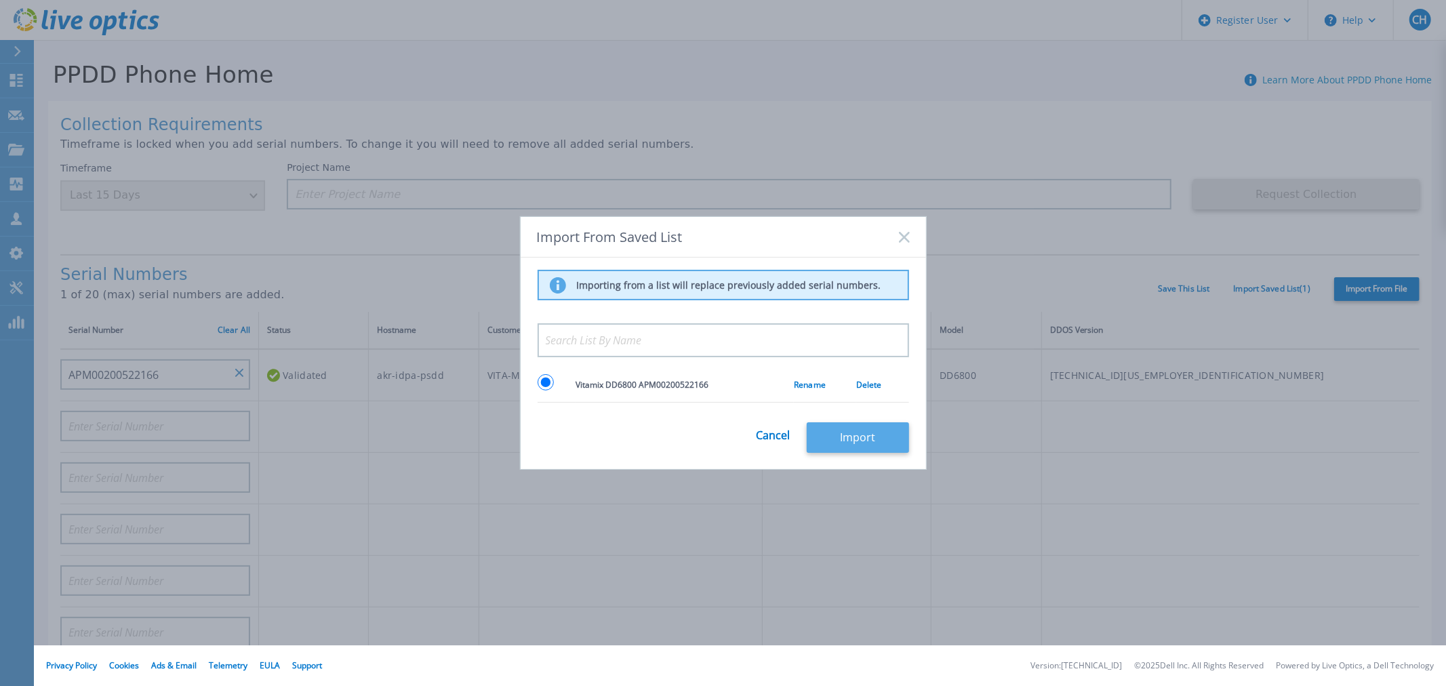
click at [834, 441] on button "Import" at bounding box center [858, 437] width 102 height 31
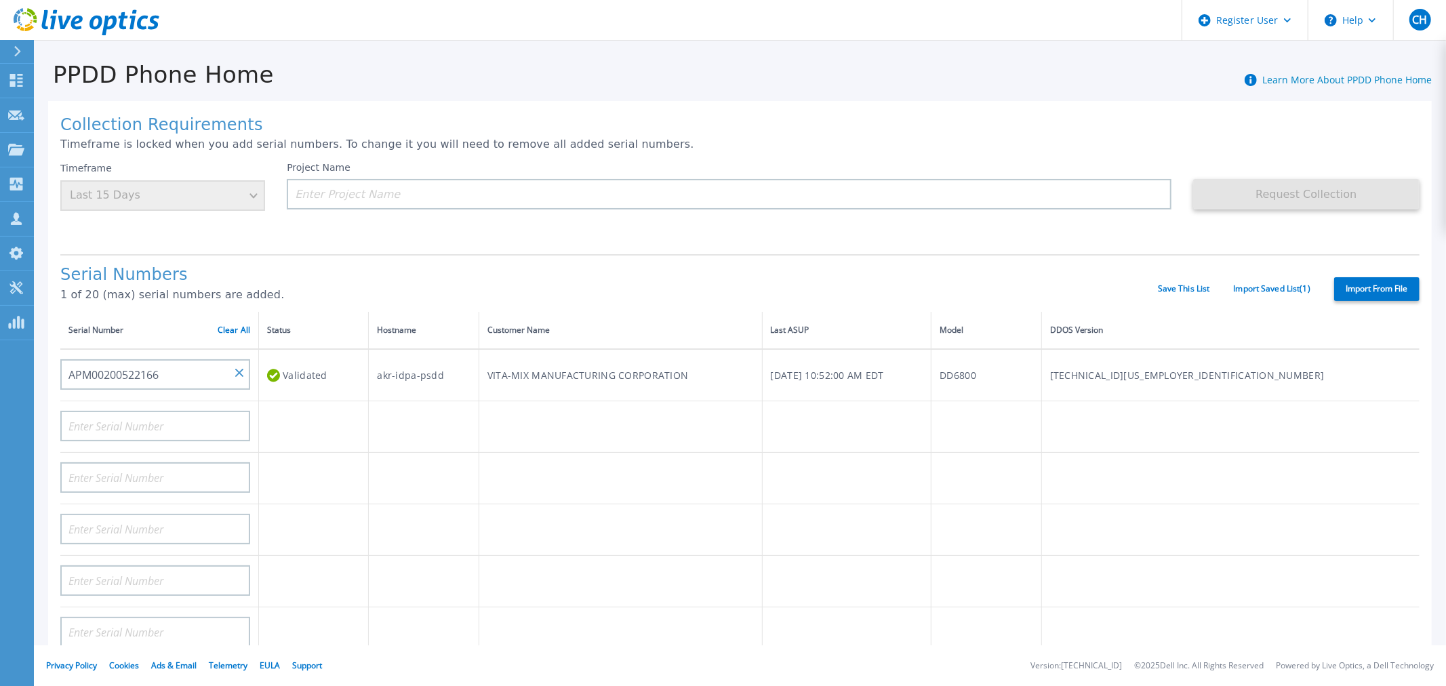
type input "APM00200522166"
click at [416, 361] on td "akr-idpa-psdd" at bounding box center [424, 375] width 110 height 52
click at [416, 369] on td "akr-idpa-psdd" at bounding box center [424, 375] width 110 height 52
click at [425, 384] on td "akr-idpa-psdd" at bounding box center [424, 375] width 110 height 52
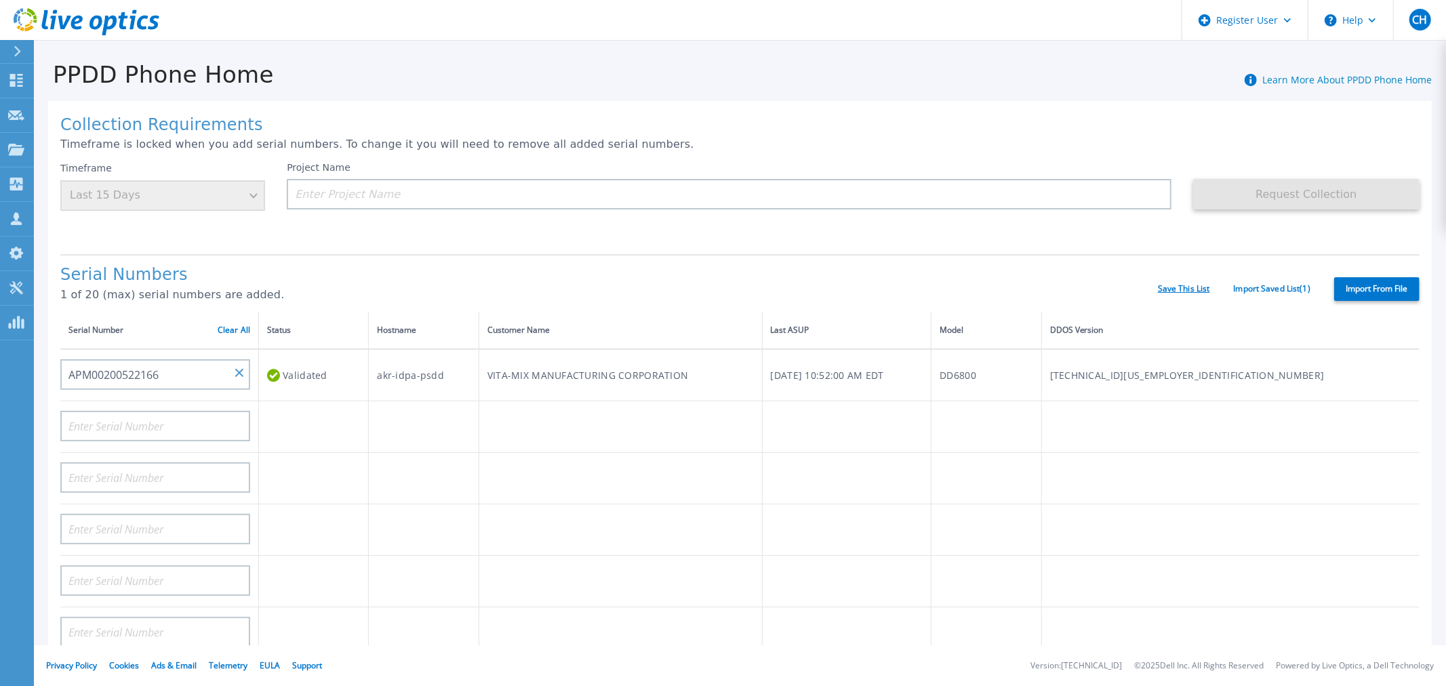
click at [1158, 287] on link "Save This List" at bounding box center [1184, 288] width 52 height 9
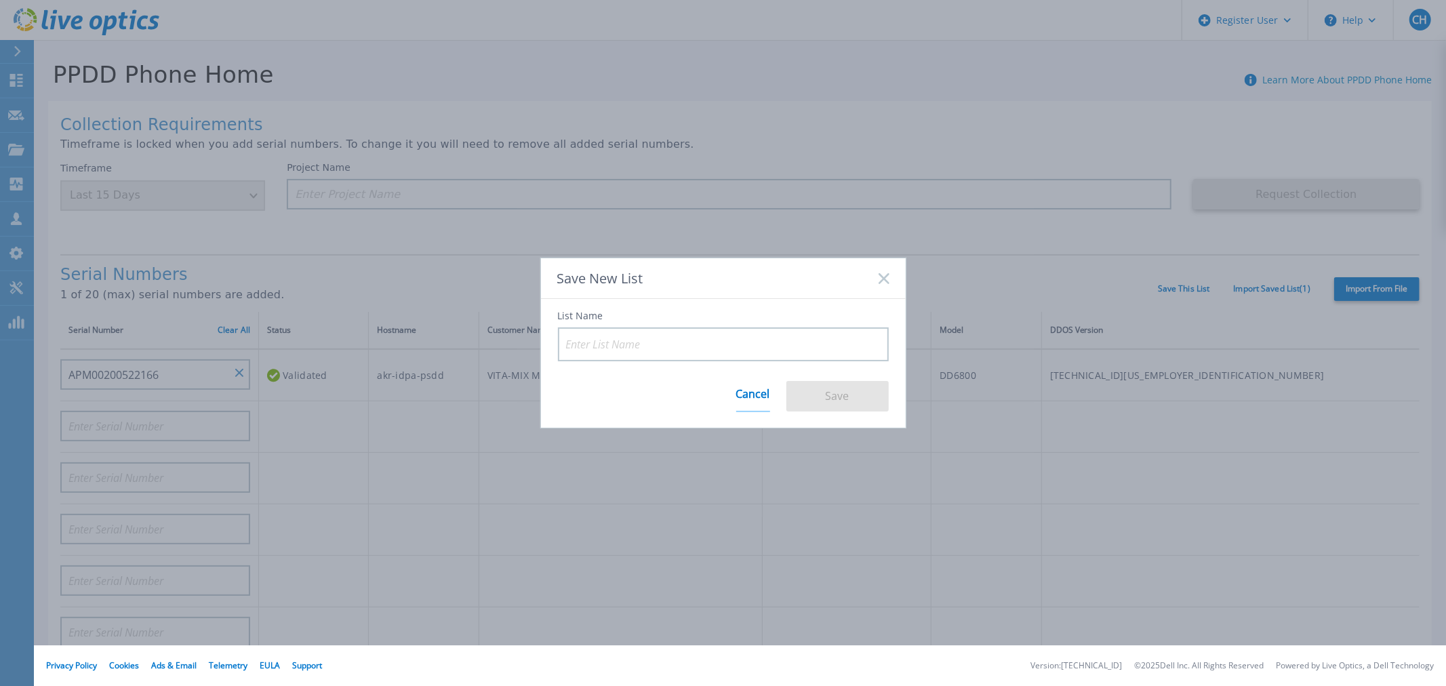
click at [751, 386] on link "Cancel" at bounding box center [753, 395] width 34 height 35
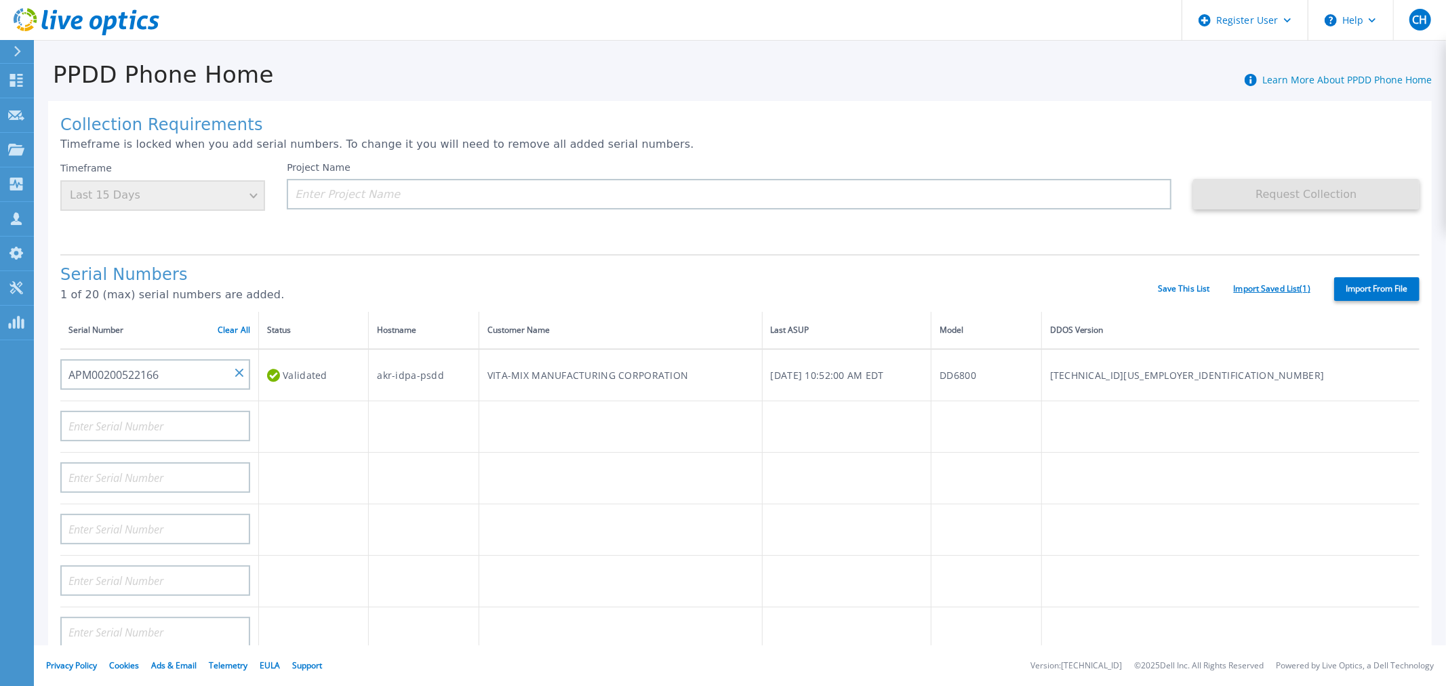
click at [1291, 287] on link "Import Saved List ( 1 )" at bounding box center [1272, 288] width 77 height 9
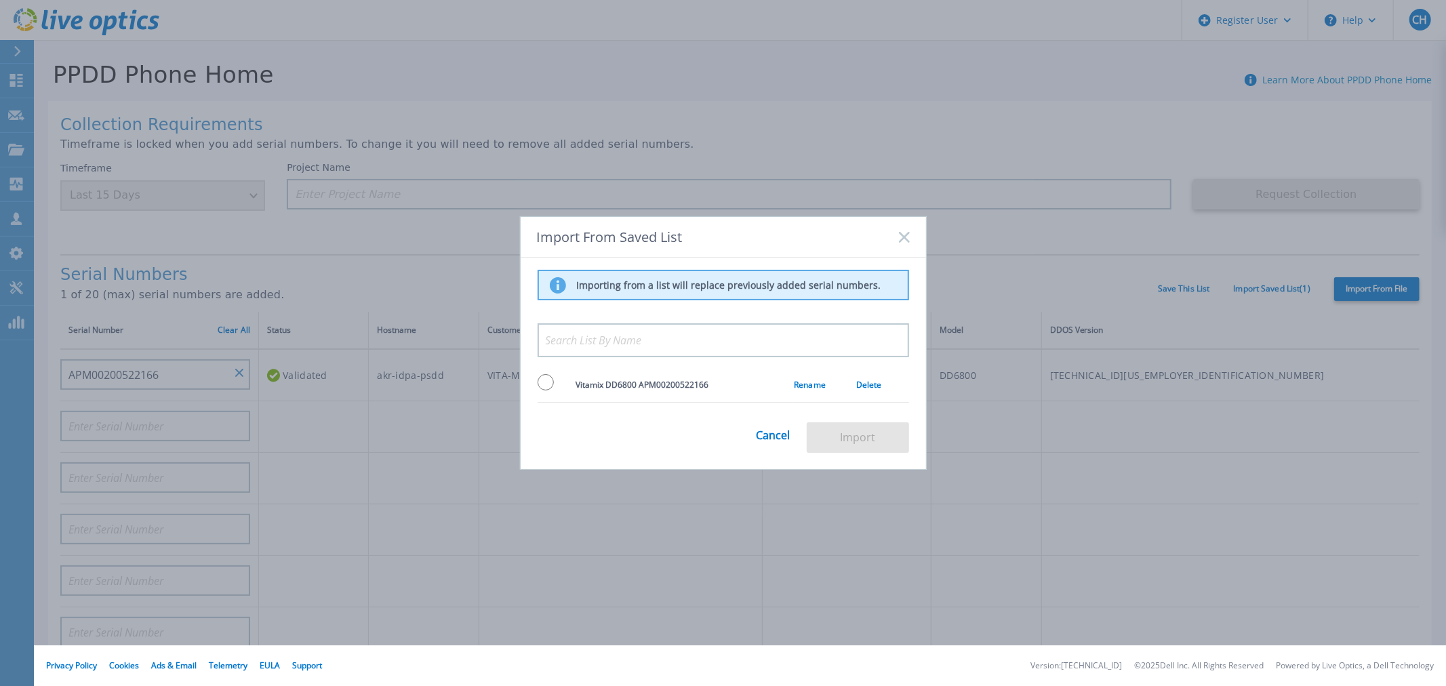
click at [815, 350] on input at bounding box center [723, 340] width 371 height 34
click at [601, 379] on span "Vitamix DD6800 APM00200522166" at bounding box center [642, 385] width 133 height 12
click at [557, 384] on td at bounding box center [557, 384] width 38 height 35
click at [541, 384] on input "radio" at bounding box center [546, 382] width 16 height 16
radio input "true"
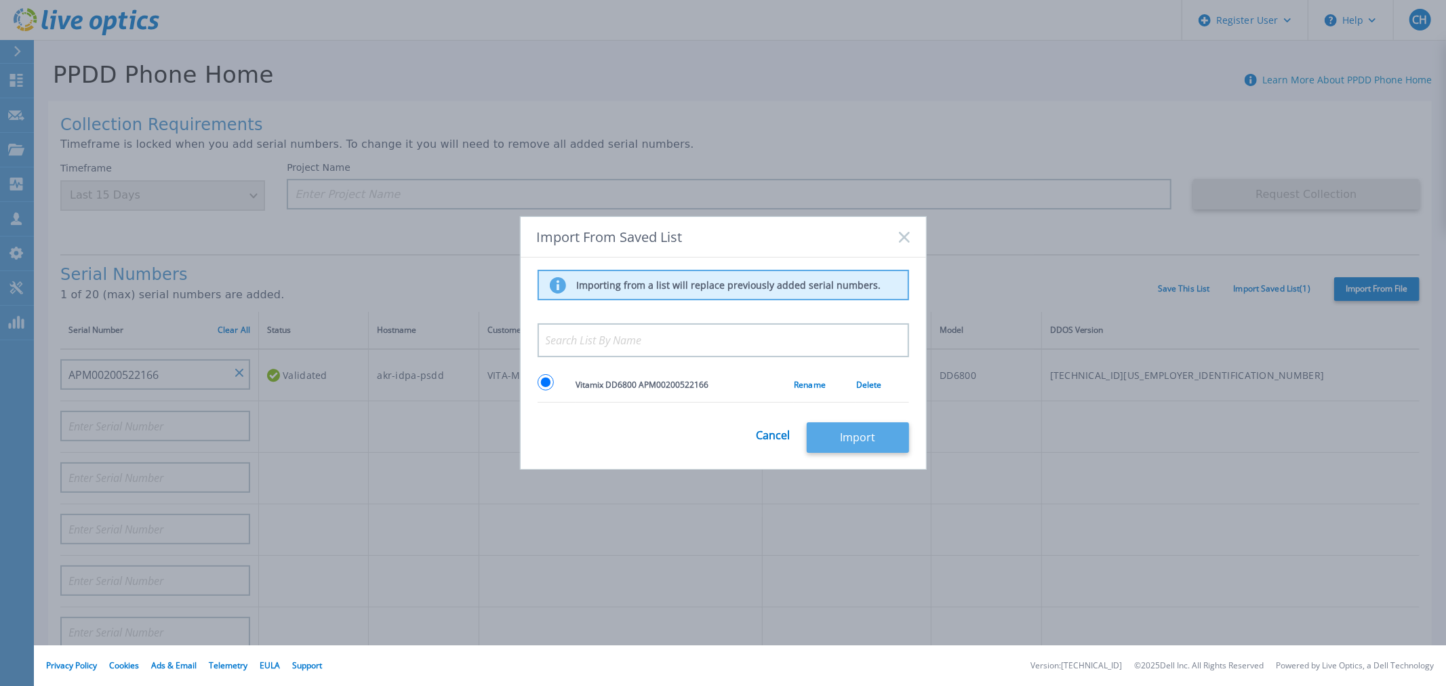
click at [826, 426] on button "Import" at bounding box center [858, 437] width 102 height 31
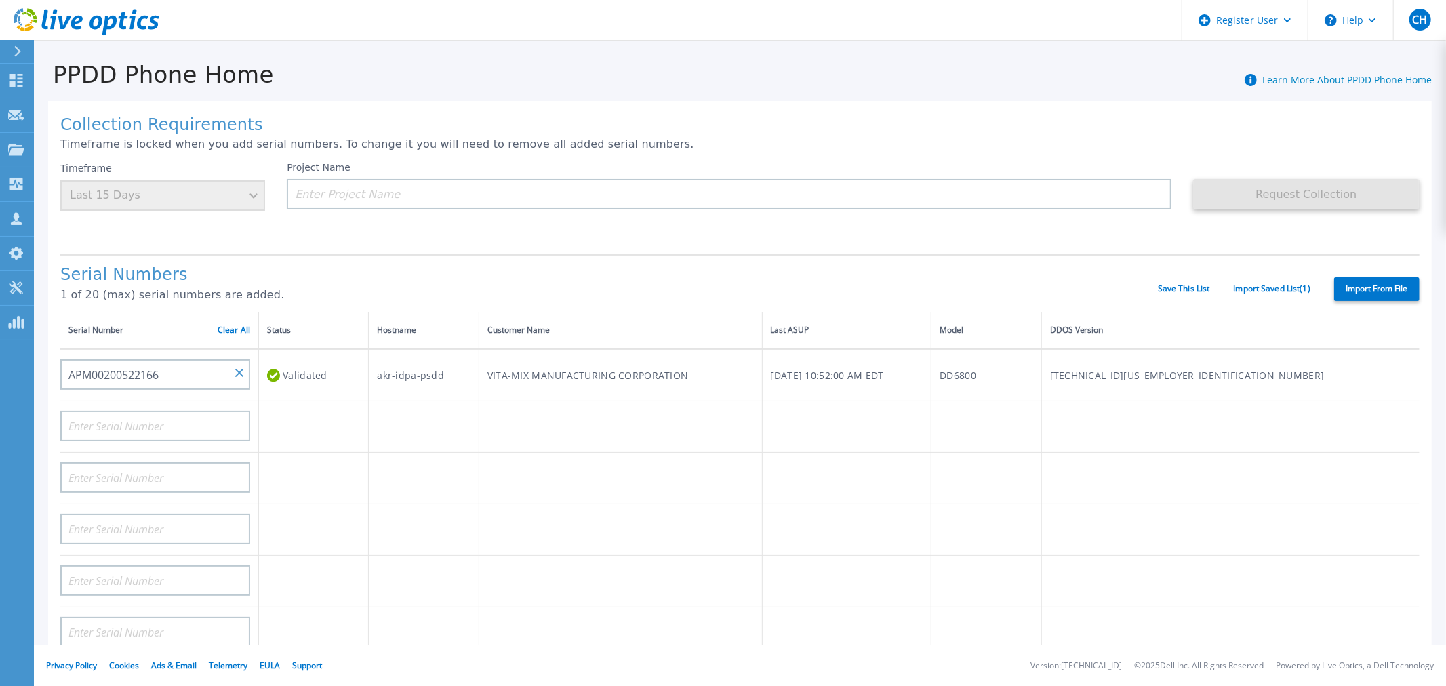
type input "APM00200522166"
click at [927, 273] on h1 "Serial Numbers" at bounding box center [608, 275] width 1097 height 19
click at [950, 255] on div "Serial Numbers 1 of 20 (max) serial numbers are added. Save This List Import Sa…" at bounding box center [739, 283] width 1359 height 58
click at [434, 201] on input at bounding box center [729, 194] width 885 height 31
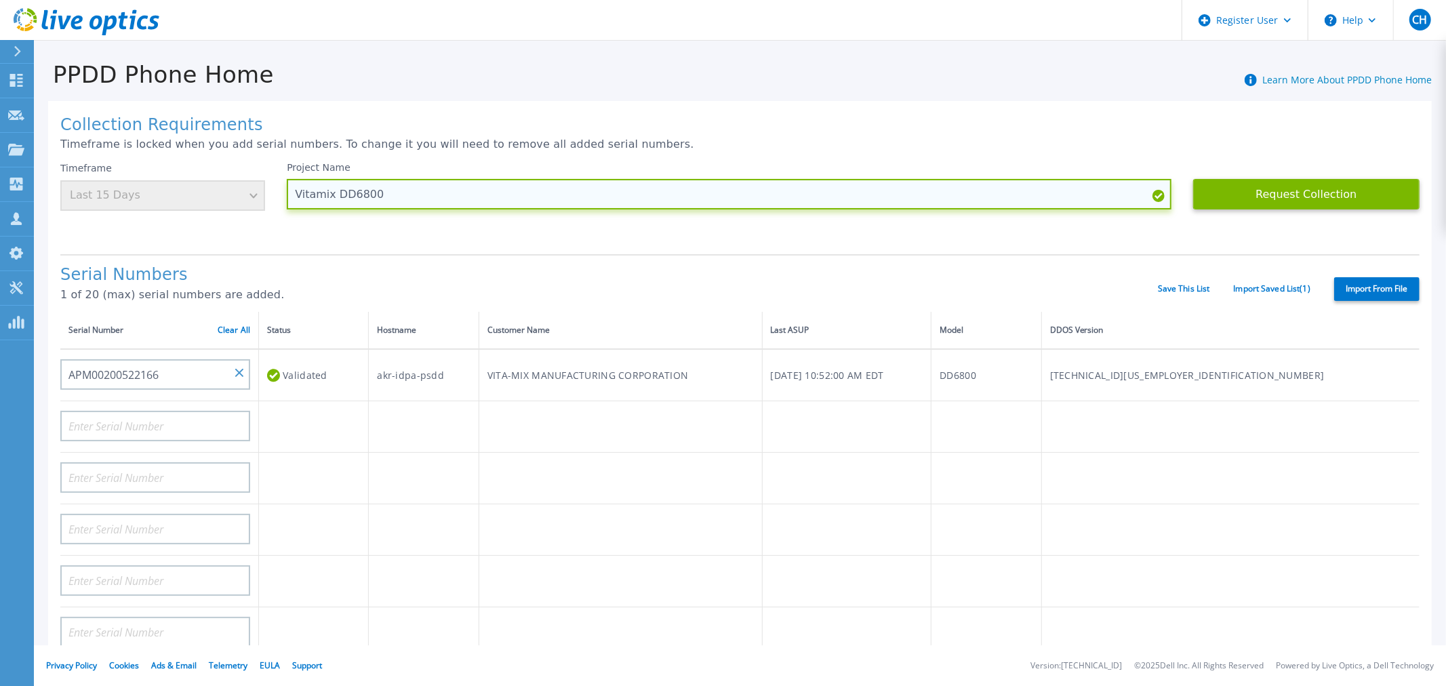
type input "Vitamix DD6800"
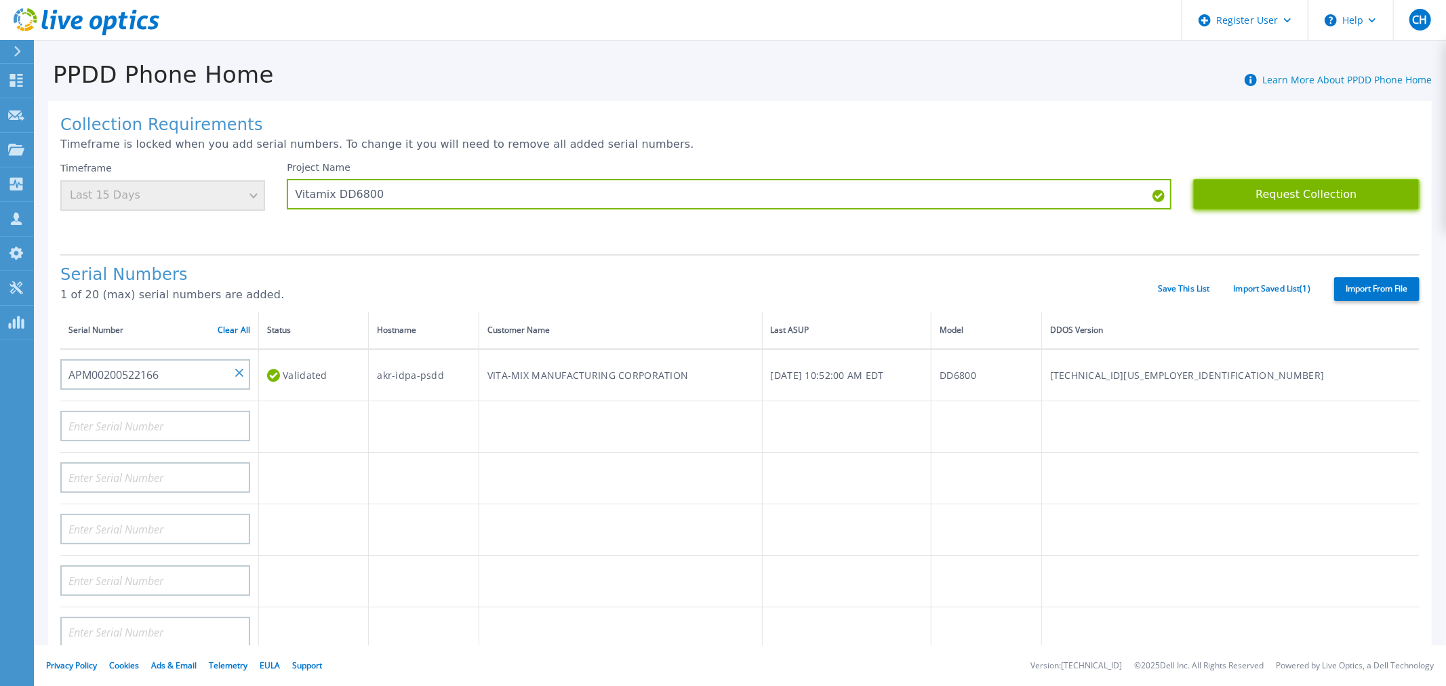
click at [1228, 179] on button "Request Collection" at bounding box center [1306, 194] width 226 height 31
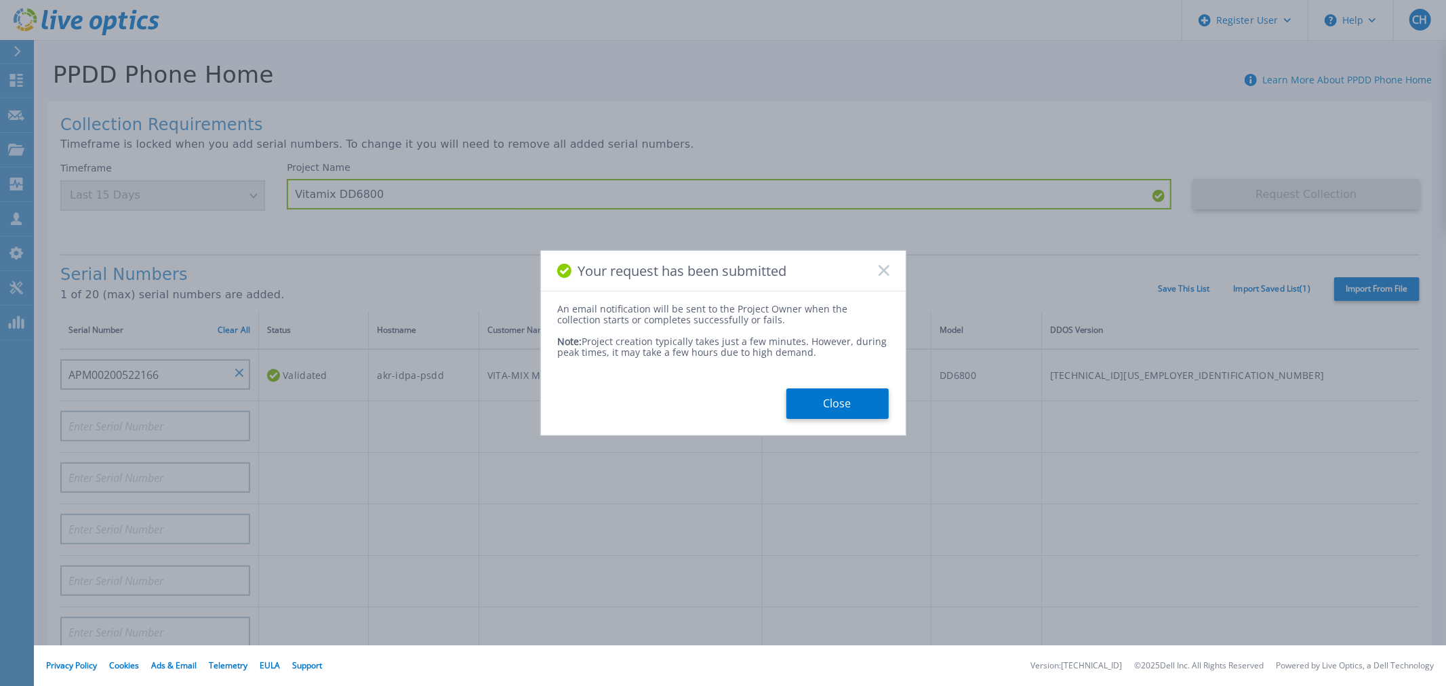
click at [846, 384] on div "An email notification will be sent to the Project Owner when the collection sta…" at bounding box center [723, 361] width 365 height 115
click at [844, 395] on button "Close" at bounding box center [837, 403] width 102 height 31
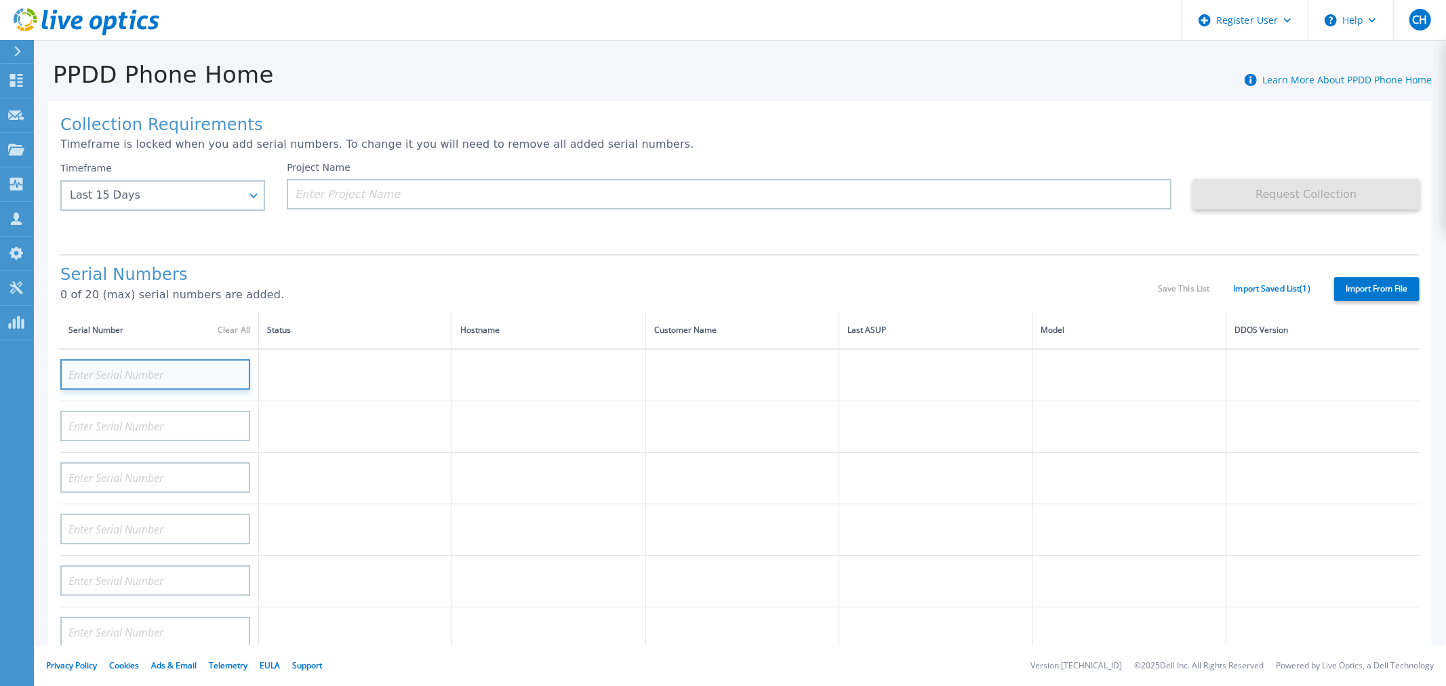
click at [216, 365] on input at bounding box center [155, 374] width 190 height 31
click at [219, 371] on input at bounding box center [155, 374] width 190 height 31
paste input "APM00162618631"
type input "APM00162618631"
click at [412, 390] on td at bounding box center [355, 375] width 193 height 52
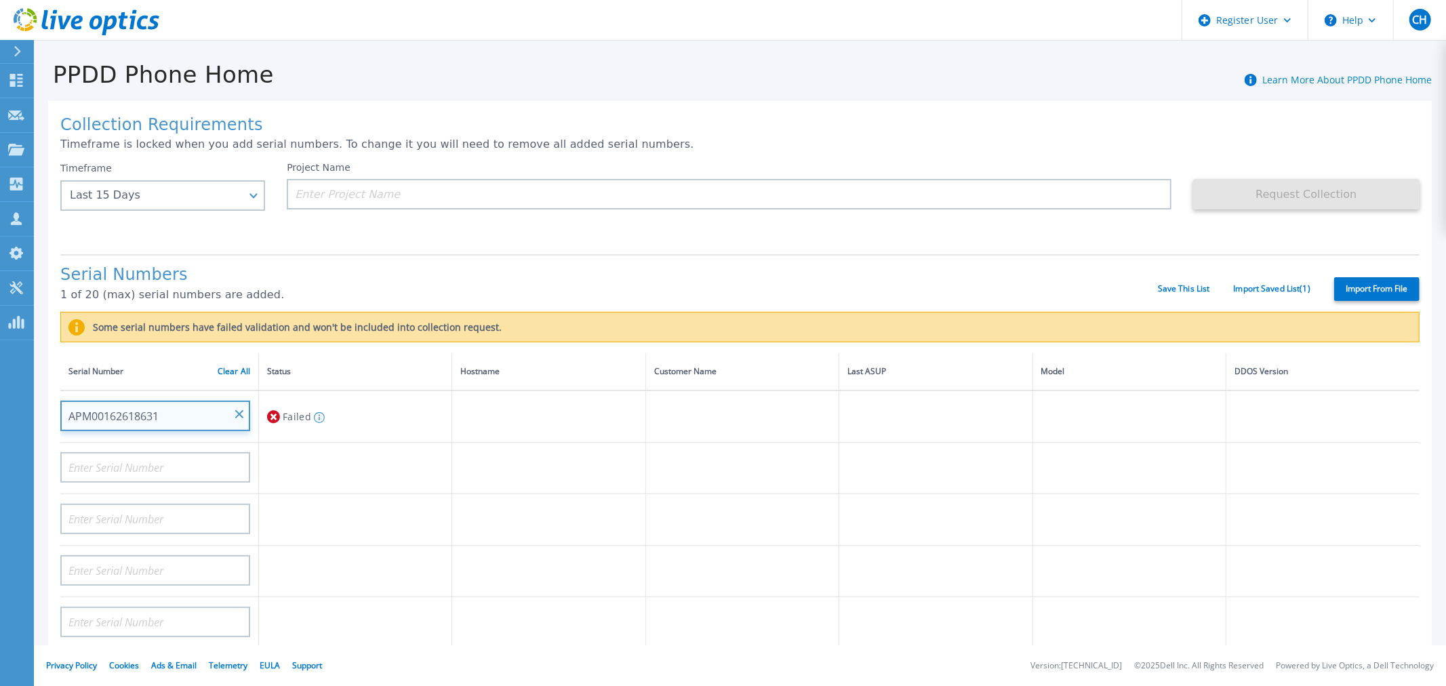
click at [206, 411] on input "APM00162618631" at bounding box center [155, 416] width 190 height 31
click at [186, 416] on input "APM00162618631" at bounding box center [155, 416] width 190 height 31
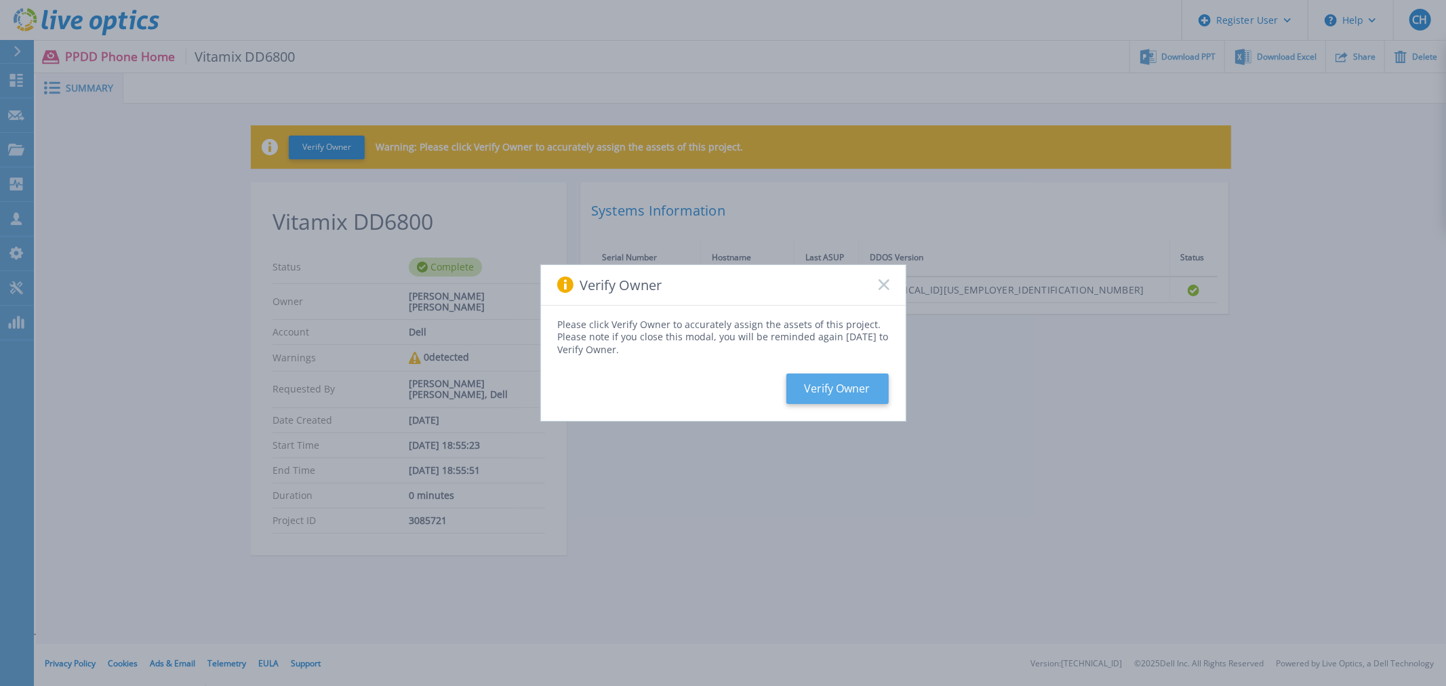
click at [825, 380] on button "Verify Owner" at bounding box center [837, 389] width 102 height 31
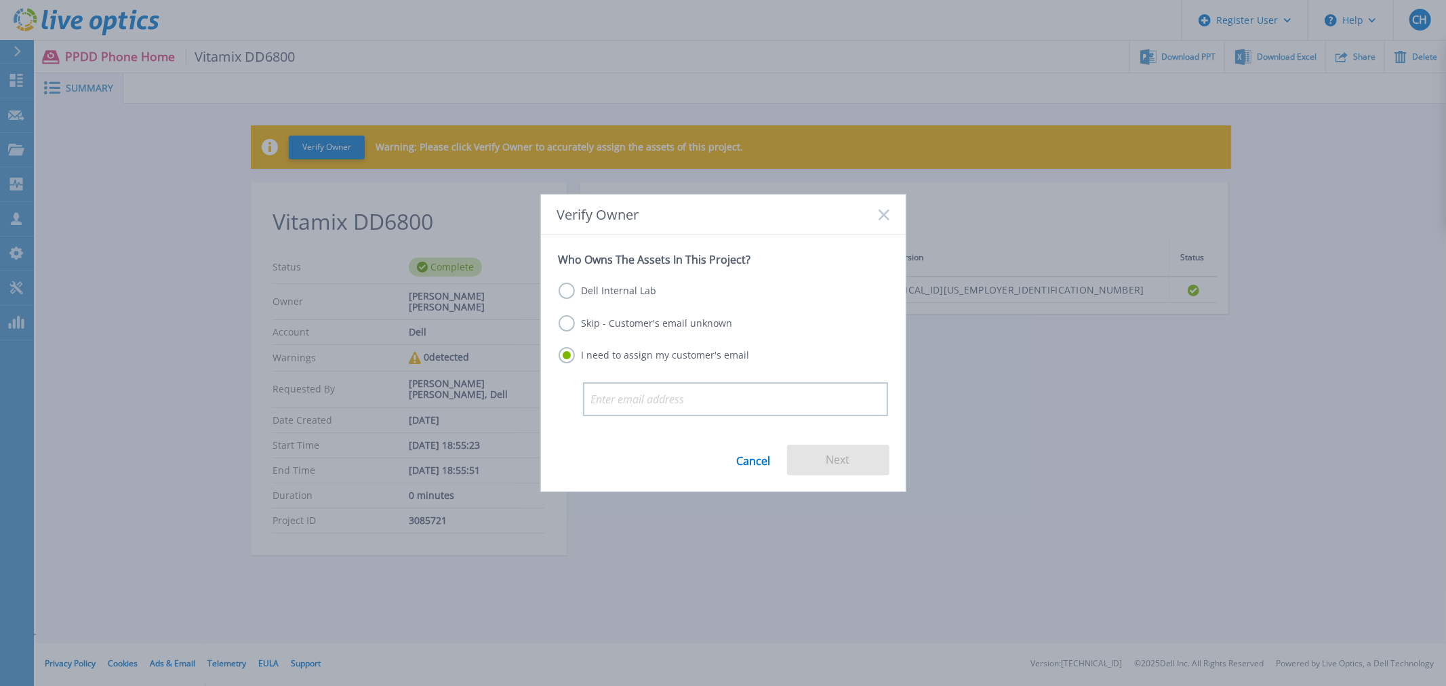
click at [601, 294] on label "Dell Internal Lab" at bounding box center [608, 291] width 98 height 16
click at [0, 0] on input "Dell Internal Lab" at bounding box center [0, 0] width 0 height 0
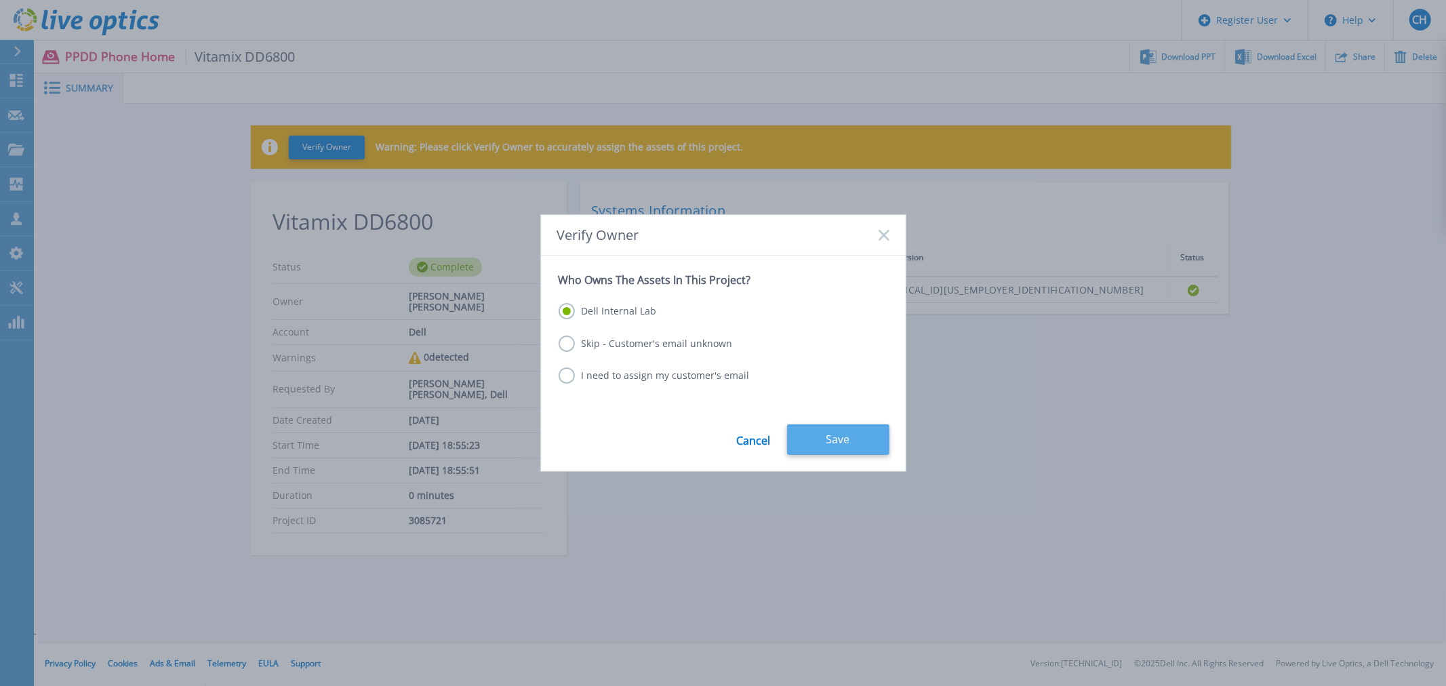
click at [826, 435] on button "Save" at bounding box center [838, 439] width 102 height 31
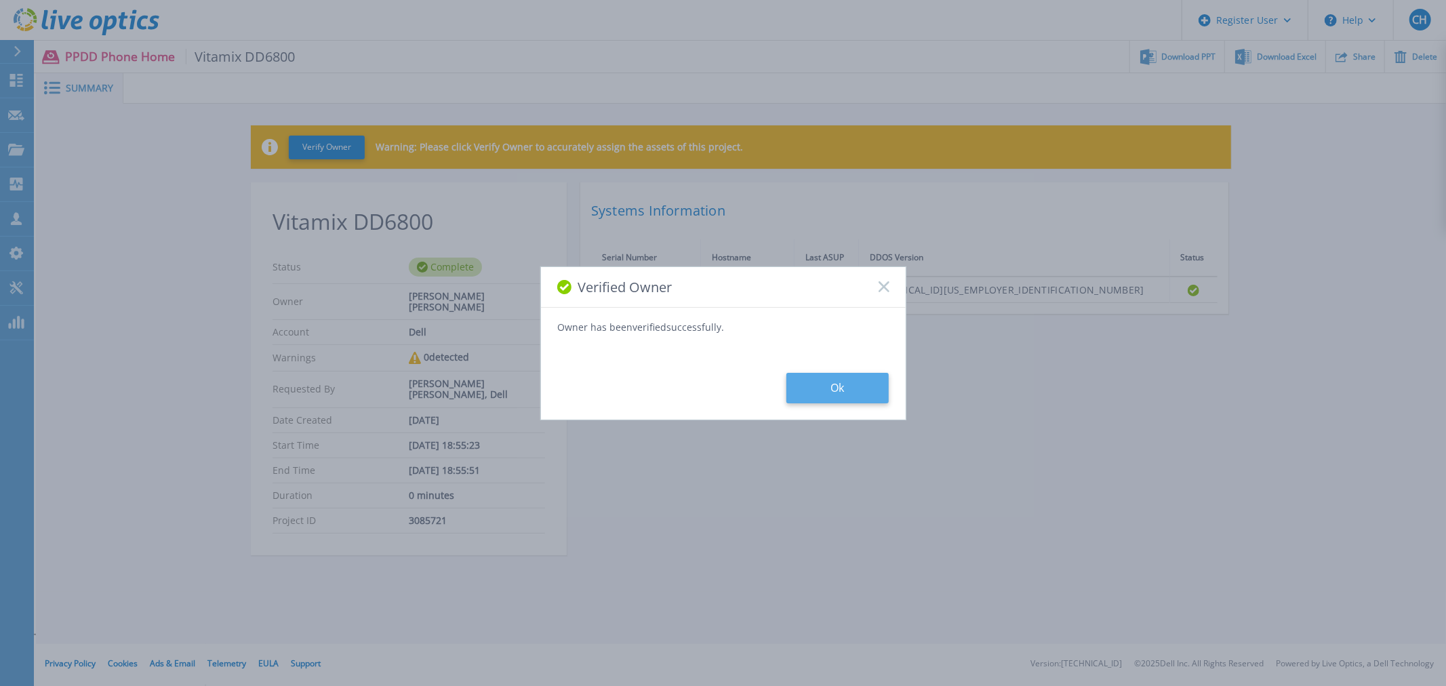
click at [811, 378] on button "Ok" at bounding box center [837, 388] width 102 height 31
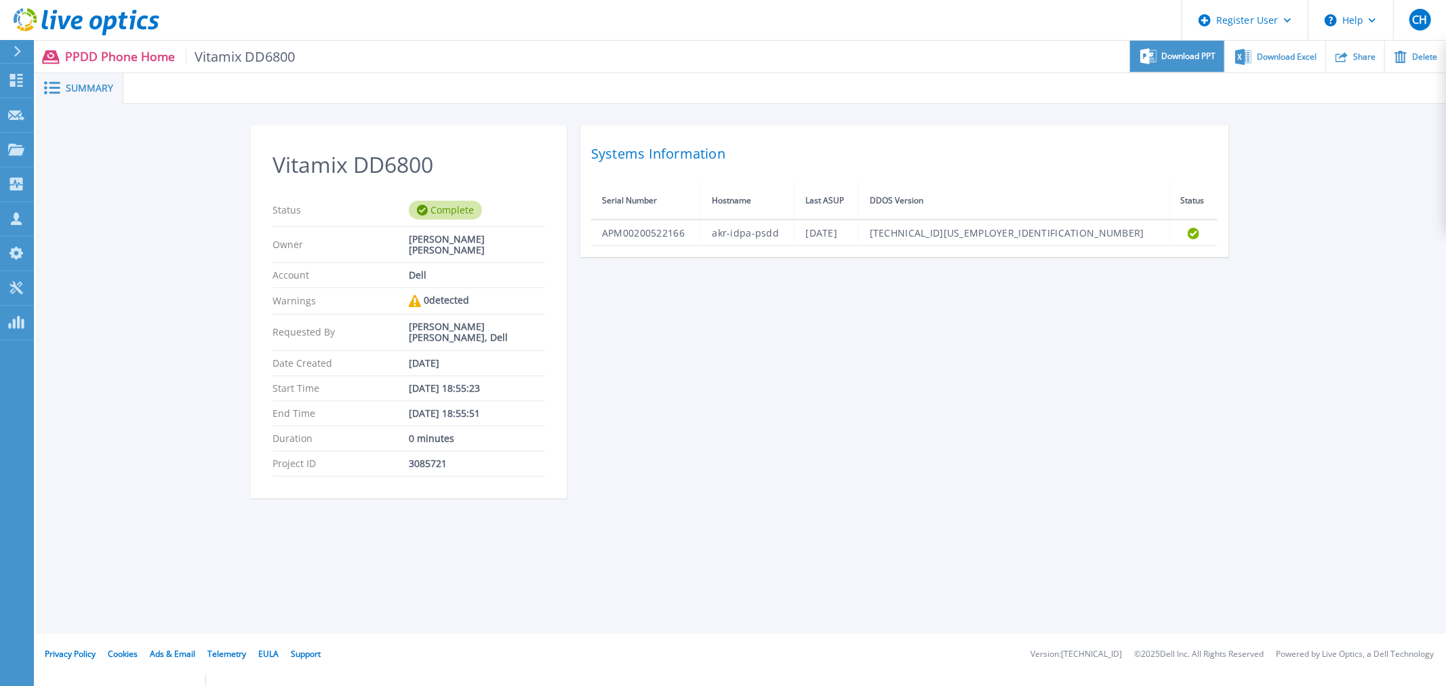
click at [1162, 61] on div "Download PPT" at bounding box center [1177, 57] width 94 height 32
